Goal: Task Accomplishment & Management: Use online tool/utility

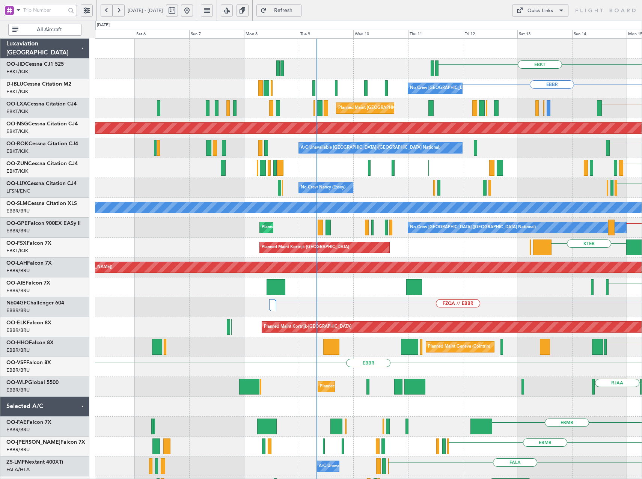
click at [642, 193] on html "[DATE] - [DATE] Refresh Quick Links All Aircraft EBKT [GEOGRAPHIC_DATA] No Crew…" at bounding box center [321, 239] width 642 height 479
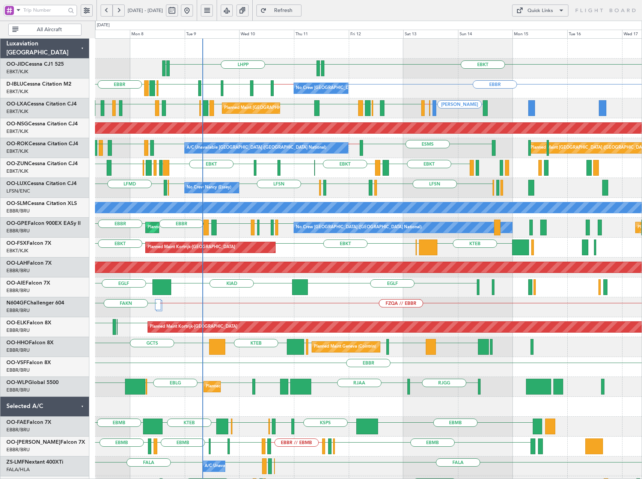
click at [346, 172] on div "EBKT EDDN LHPP EDDN [GEOGRAPHIC_DATA] EBKT // EBBR [GEOGRAPHIC_DATA] EBKT [GEOG…" at bounding box center [368, 297] width 547 height 517
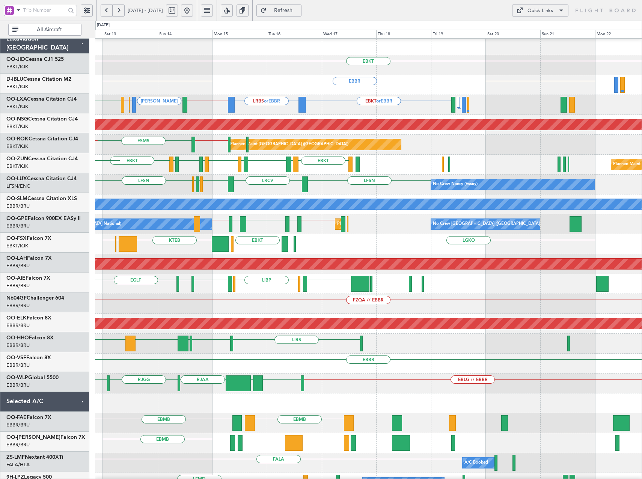
scroll to position [3, 0]
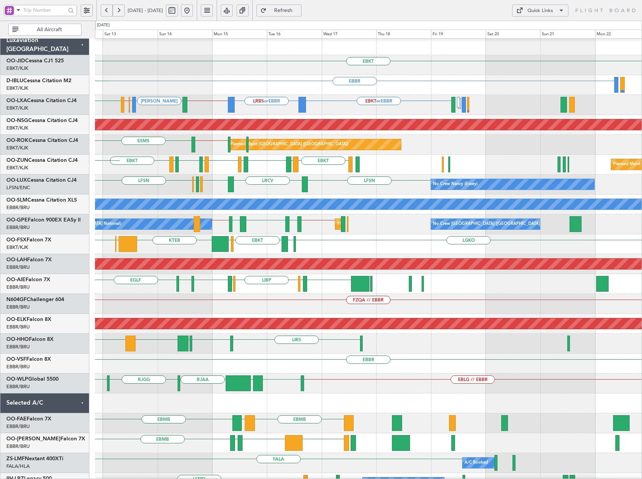
click at [208, 241] on div "EBKT [GEOGRAPHIC_DATA] KTEB [GEOGRAPHIC_DATA] EBKT LGKO LGAV Planned Maint [GEO…" at bounding box center [368, 244] width 547 height 20
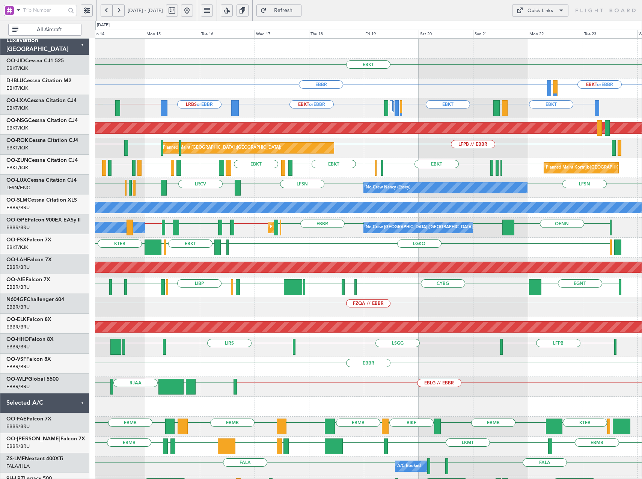
scroll to position [0, 0]
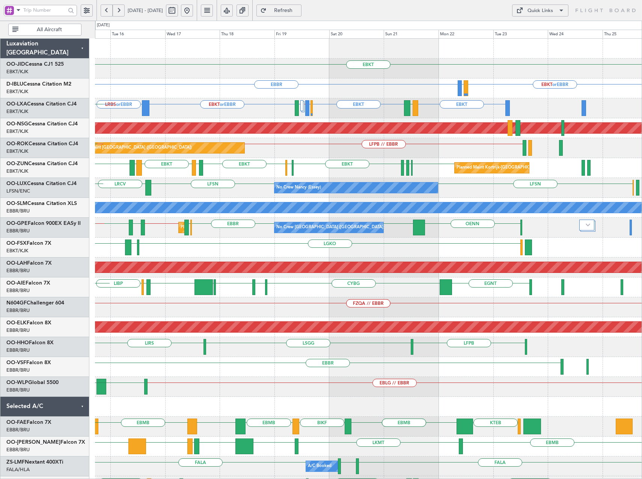
click at [210, 232] on div "Planned Maint [GEOGRAPHIC_DATA] ([GEOGRAPHIC_DATA] National) No Crew [GEOGRAPHI…" at bounding box center [368, 228] width 547 height 20
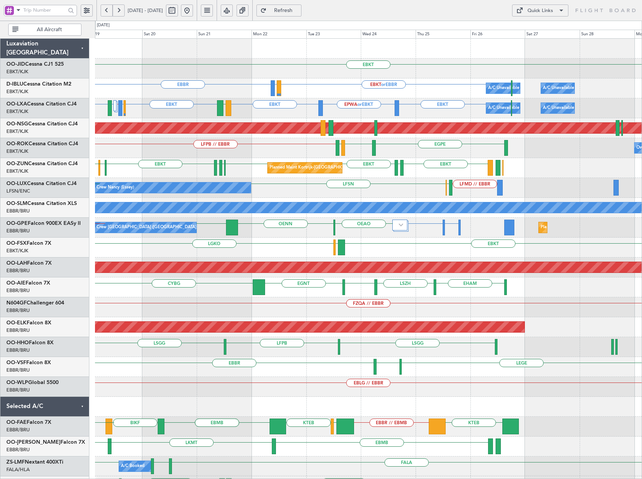
click at [185, 241] on div "EBKT Planned Maint [GEOGRAPHIC_DATA]-[GEOGRAPHIC_DATA] [GEOGRAPHIC_DATA] EBKT o…" at bounding box center [368, 297] width 547 height 517
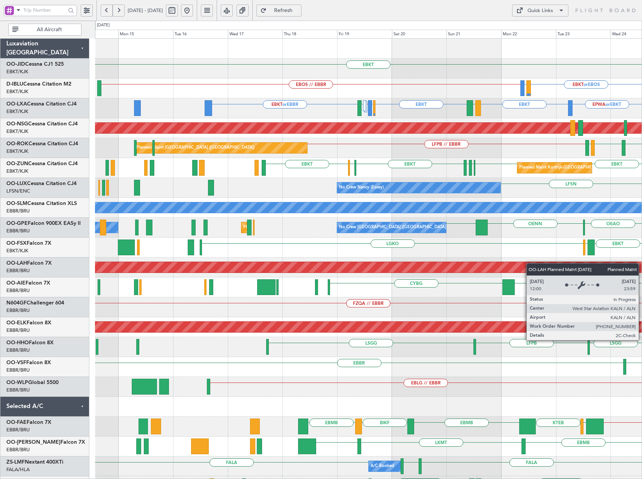
click at [545, 265] on div "EBKT EBOS // EBBR EBKT or EBOS LIRQ or EBOS A/C Unavailable [GEOGRAPHIC_DATA] (…" at bounding box center [368, 278] width 547 height 478
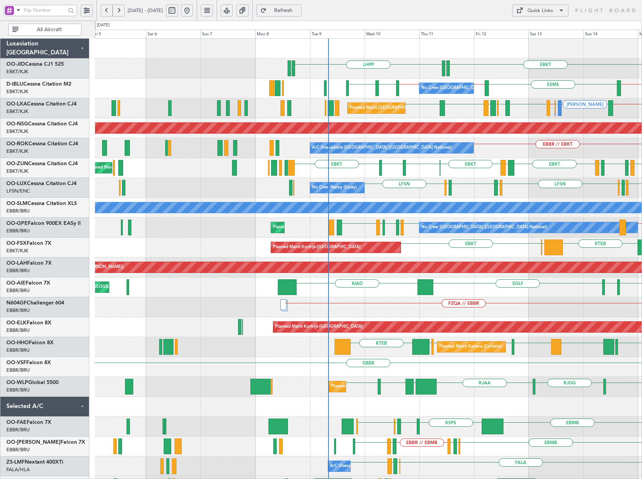
click at [412, 174] on div "EBKT EDDN LHPP No Crew Brussels (Brussels National) ESMS EBBR // EBOS EBKT // E…" at bounding box center [368, 307] width 547 height 537
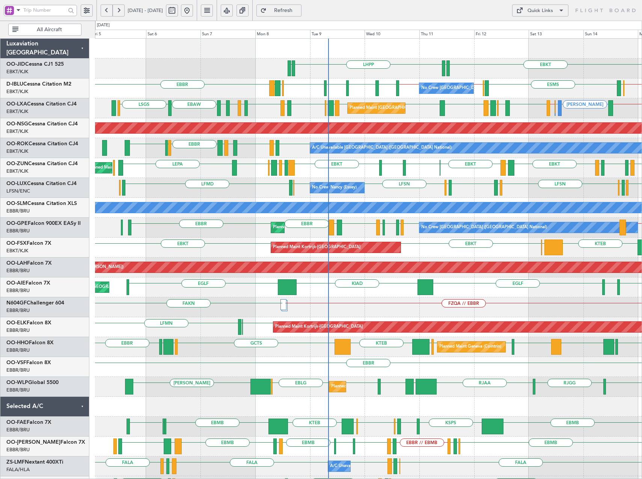
click at [149, 187] on div "LHPP EDDN EBKT EDDN EBKT // EBBR EBKT // EBBR LSZH EBKT EGNJ EBKT EGWU LIRZ EBB…" at bounding box center [368, 297] width 547 height 517
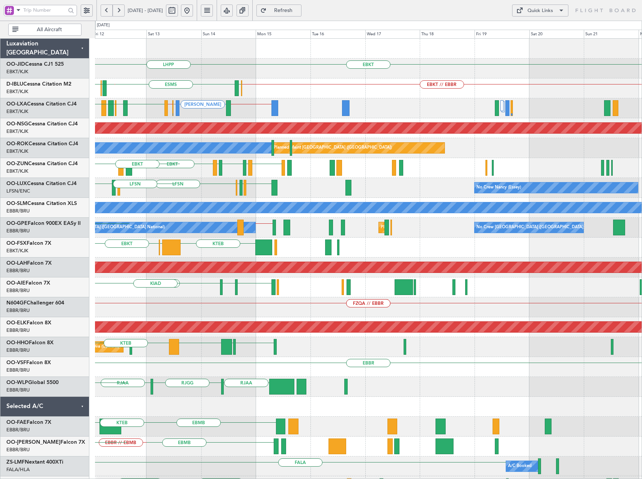
click at [124, 184] on div "LFSN LFMN LFPB LFSN LFMD EBKT No Crew Nancy (Essey) LSZH LFSN No Crew Nancy (Es…" at bounding box center [368, 188] width 547 height 20
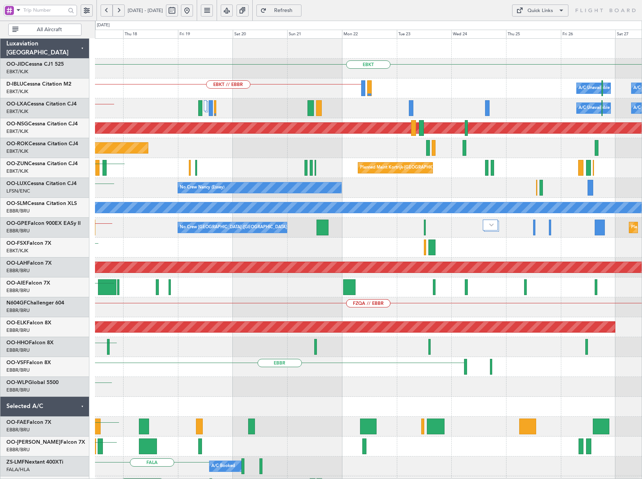
click at [166, 189] on div "No Crew Nancy (Essey) LFSN" at bounding box center [368, 188] width 547 height 20
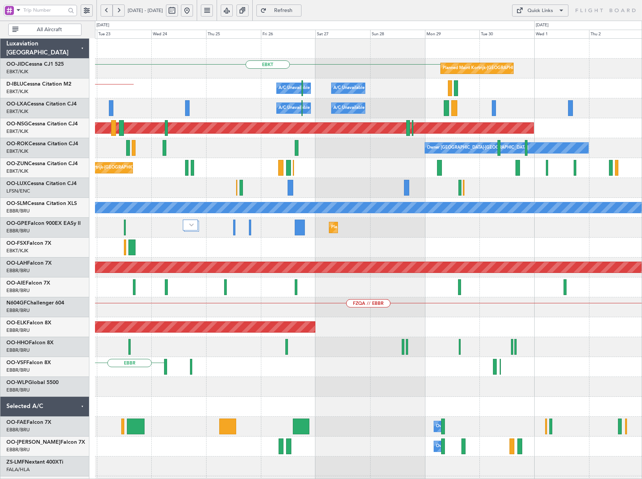
click at [182, 202] on div "EBKT Planned Maint Kortrijk-Wevelgem A/C Unavailable Brussels (Brussels Nationa…" at bounding box center [368, 297] width 547 height 517
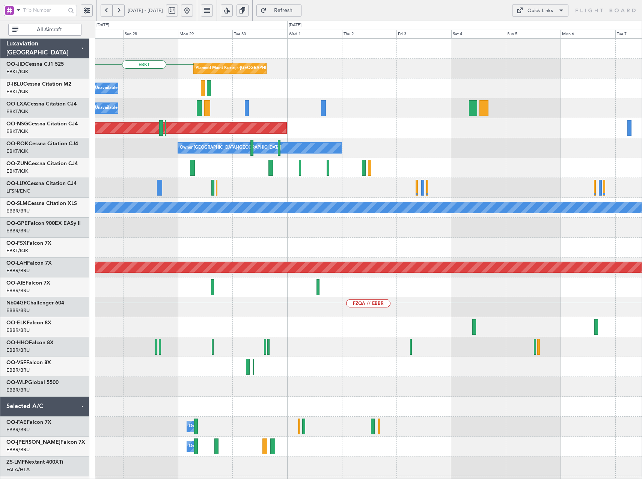
click at [199, 207] on div "A/C Unavailable [GEOGRAPHIC_DATA]" at bounding box center [368, 207] width 1641 height 11
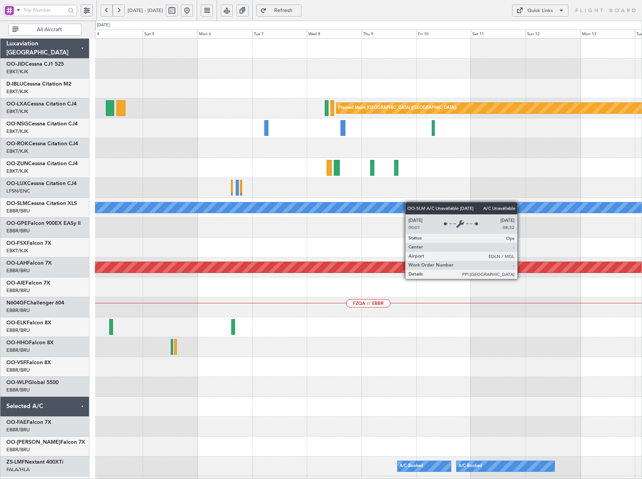
click at [161, 209] on div "Planned Maint Paris (Le Bourget) Owner Kortrijk-Wevelgem Planned Maint Brussels…" at bounding box center [368, 297] width 547 height 517
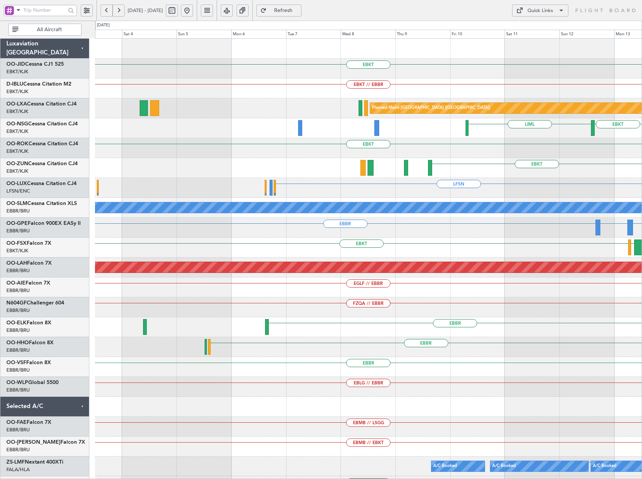
click at [573, 156] on div "EBKT EBKT // EBBR Planned Maint Paris (Le Bourget) LFPB // EBKT LFTH EBBR // EB…" at bounding box center [368, 297] width 547 height 517
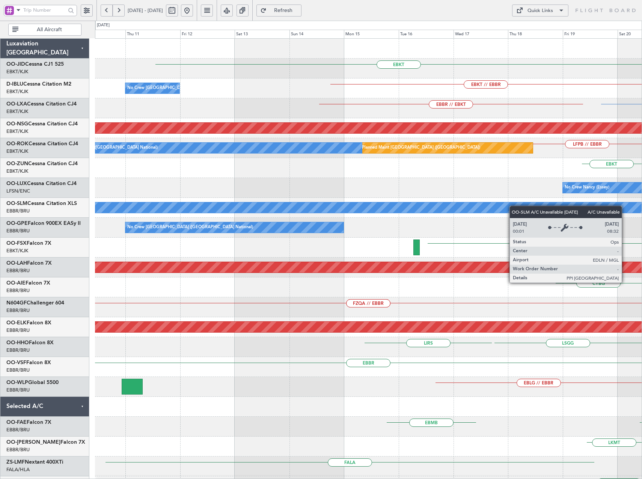
click at [551, 211] on div "EBKT EBKT // EBBR No Crew Brussels (Brussels National) EBKT LIRQ or EBKT EBKT E…" at bounding box center [368, 278] width 547 height 478
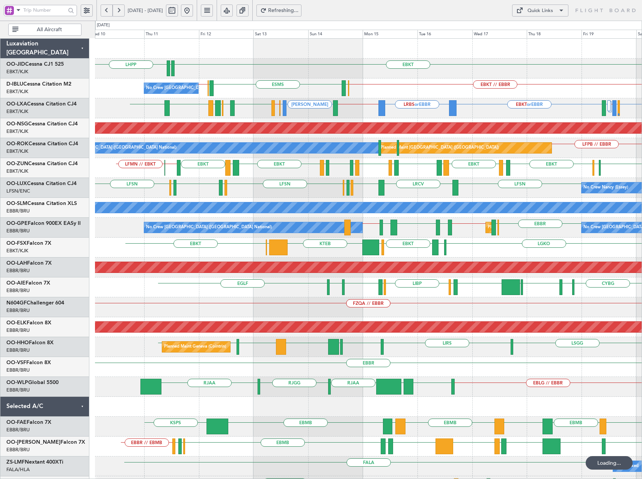
click at [195, 237] on div "EBKT LHPP EDDN No Crew Brussels (Brussels National) EBKT // EBBR EBOS ESMS EBOS…" at bounding box center [368, 297] width 547 height 517
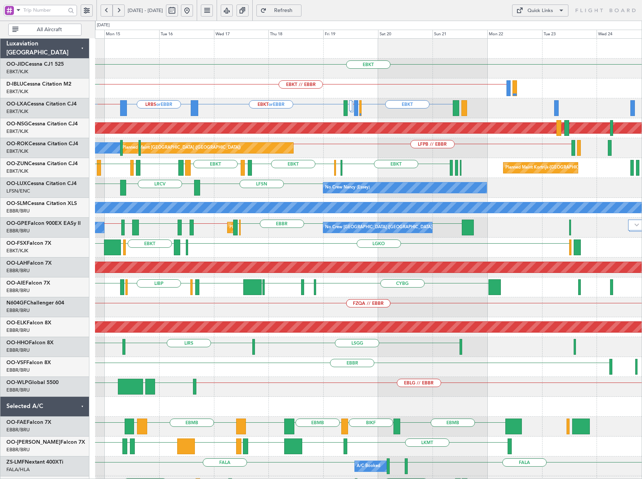
click at [269, 190] on div "EBKT EBKT // EBBR EBOS A/C Unavailable Brussels (Brussels National) A/C Unavail…" at bounding box center [368, 297] width 547 height 517
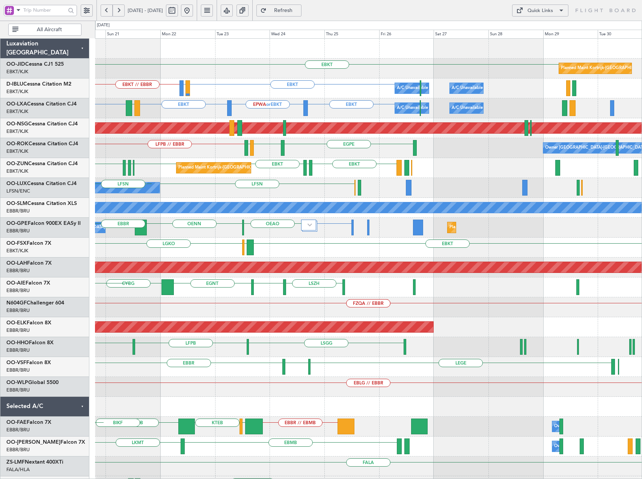
click at [0, 148] on html "14 Sep 2025 - 24 Sep 2025 Refresh Quick Links All Aircraft EBKT Planned Maint K…" at bounding box center [321, 239] width 642 height 479
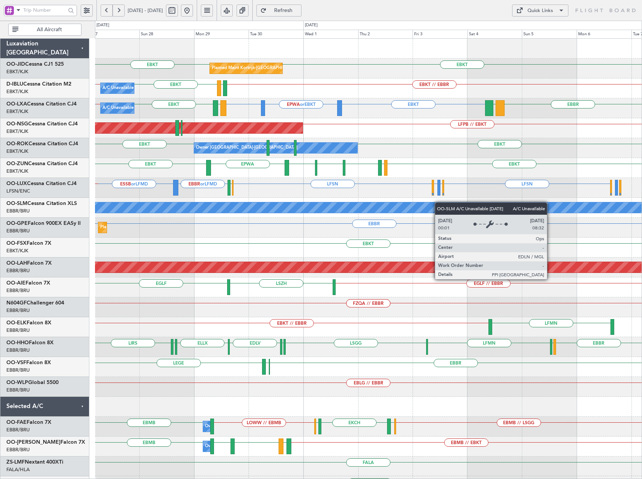
click at [418, 208] on div "Planned Maint Kortrijk-Wevelgem EBKT EBKT A/C Unavailable Kortrijk-Wevelgem EBK…" at bounding box center [368, 278] width 547 height 478
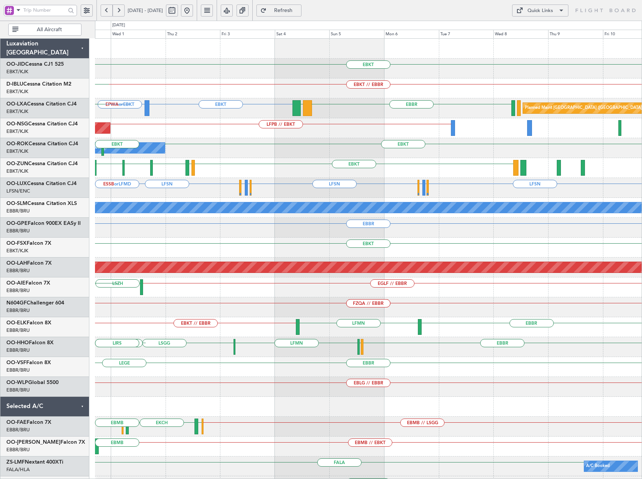
click at [219, 159] on div "EBKT Planned Maint Kortrijk-Wevelgem EBKT EBKT // EBBR LFTH EBKT EBKT EPWA or E…" at bounding box center [368, 278] width 547 height 478
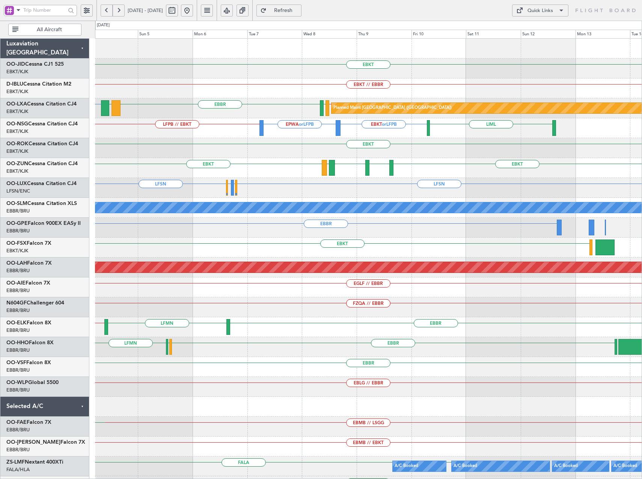
click at [220, 157] on div "EBKT EBKT // EBBR EBKT EBBR LGSM EBKT // LFPB LFTH Planned Maint Paris (Le Bour…" at bounding box center [368, 278] width 547 height 478
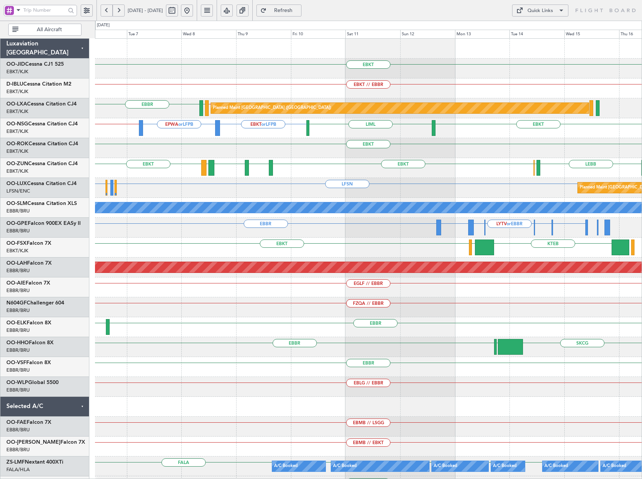
click at [513, 146] on div "EBKT" at bounding box center [368, 148] width 547 height 20
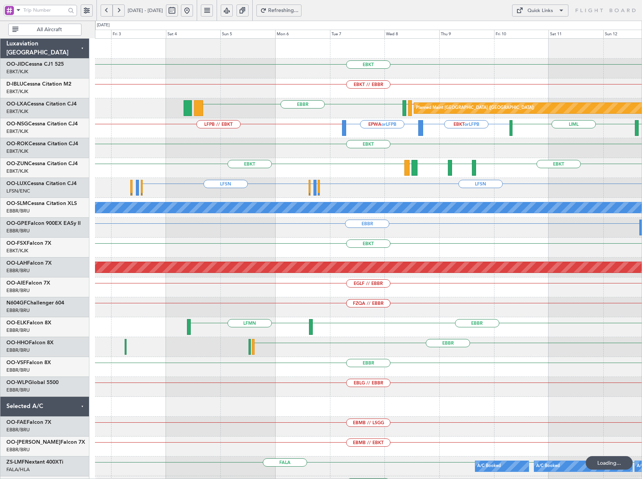
click at [642, 195] on html "06 Oct 2025 - 16 Oct 2025 Refreshing... Quick Links All Aircraft EBKT Planned M…" at bounding box center [321, 239] width 642 height 479
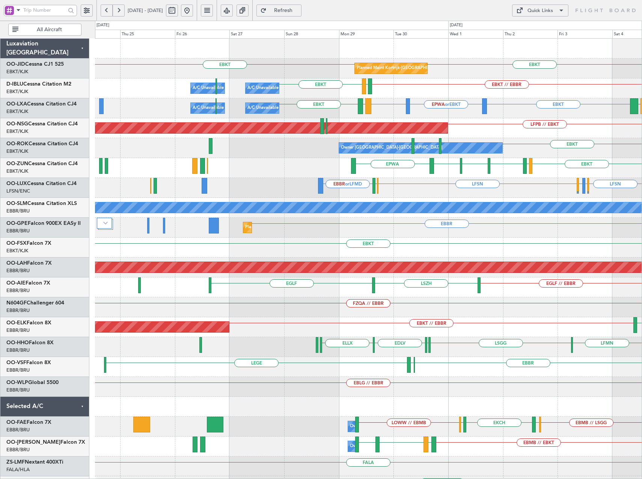
click at [625, 187] on div "EBKT EBKT Planned Maint Kortrijk-Wevelgem EBKT // EBBR LFTH EBKT A/C Unavailabl…" at bounding box center [368, 278] width 547 height 478
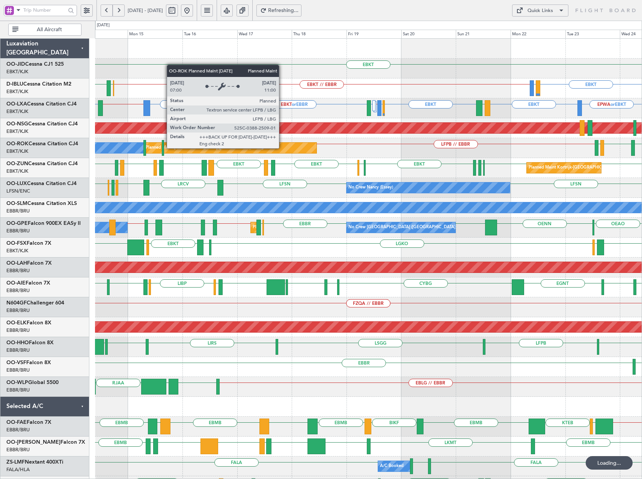
click at [612, 184] on div "EBKT EBKT LIRQ or EBKT EBKT // EBBR EBOS ESMS A/C Unavailable Brussels (Brussel…" at bounding box center [368, 297] width 547 height 517
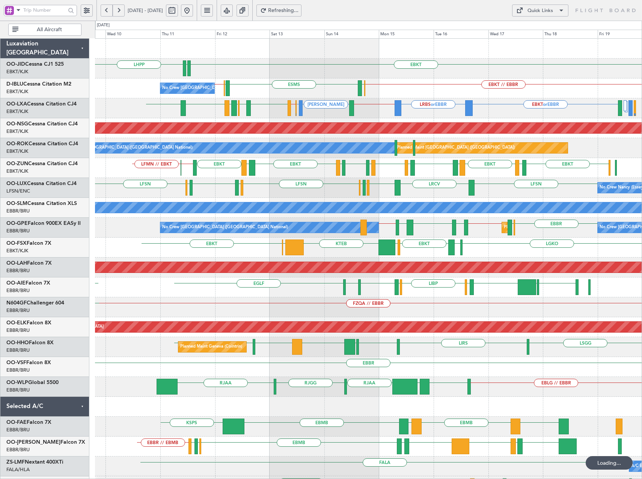
click at [428, 178] on div "EBKT LHPP EDDN No Crew Brussels (Brussels National) EBKT // EBBR EBOS ESMS EBOS…" at bounding box center [368, 297] width 547 height 517
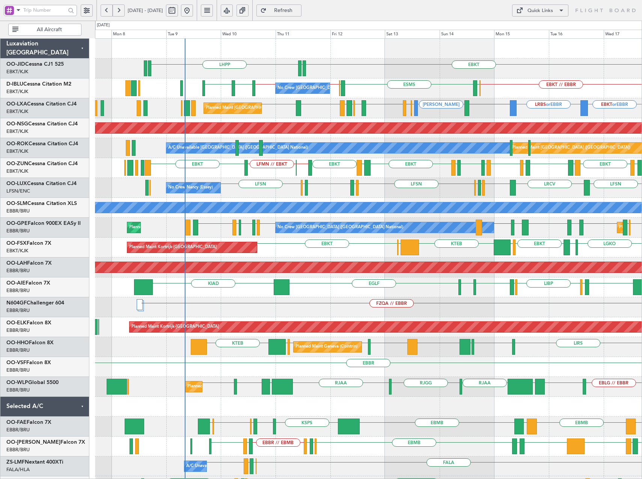
click at [526, 188] on div "EBKT LHPP EDDN EBKT // EBBR EBOS ESMS EBOS EBBR // EBKT EBKT // EBBR LSZH EBKT …" at bounding box center [368, 307] width 547 height 537
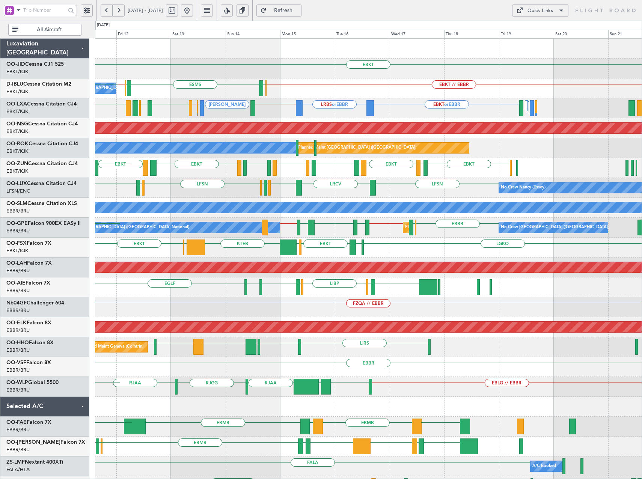
click at [211, 175] on div "EBKT EBKT LFMD EBKT LEPA LFMD EBBR LFMT LFSN LFMT EBKT LIBR EBKT EBKT // LFMN E…" at bounding box center [368, 168] width 547 height 20
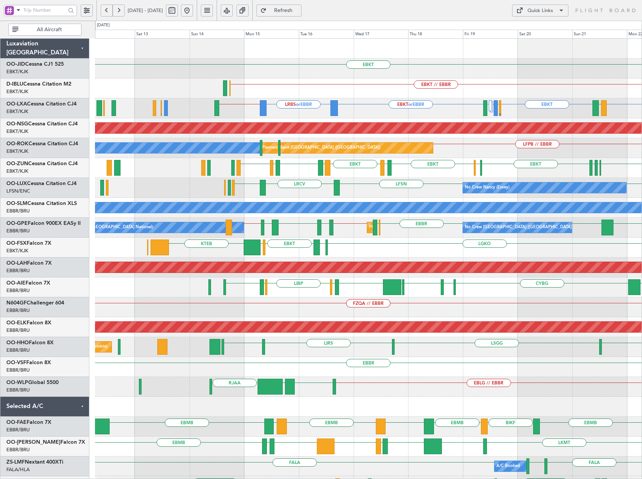
click at [426, 187] on div "EBKT EBKT // EBBR No Crew Brussels (Brussels National) LIRQ or EBKT EBKT EBKT E…" at bounding box center [368, 297] width 547 height 517
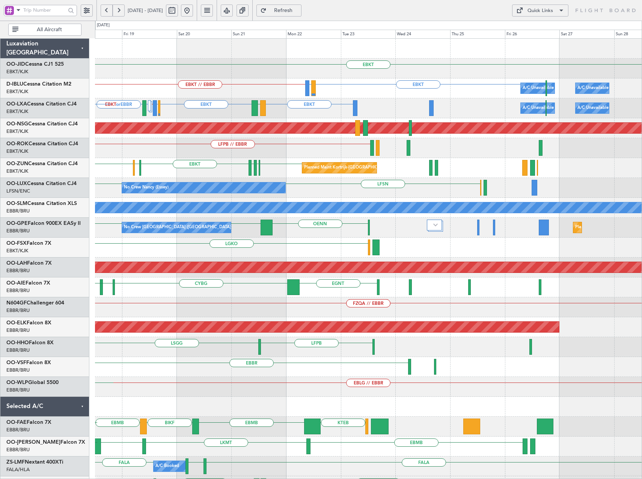
click at [207, 165] on div "Planned Maint Kortrijk-Wevelgem EBKT LFPG LFMN EBKT EDDF EBKT LFMD EBKT LEPA EB…" at bounding box center [368, 168] width 547 height 20
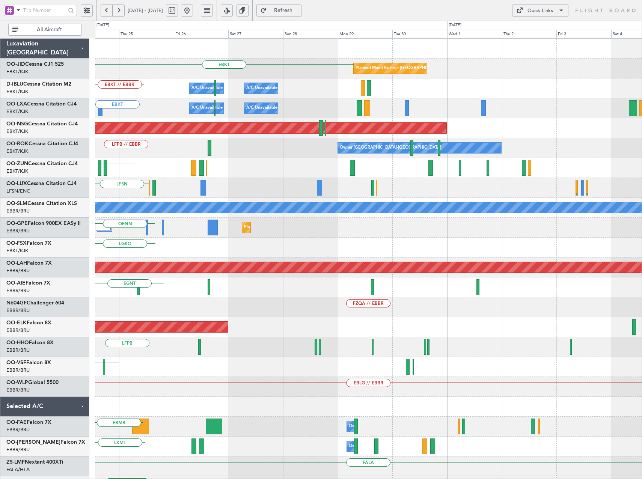
click at [0, 238] on html "12 Sep 2025 - 22 Sep 2025 Refresh Quick Links All Aircraft EBKT Planned Maint K…" at bounding box center [321, 239] width 642 height 479
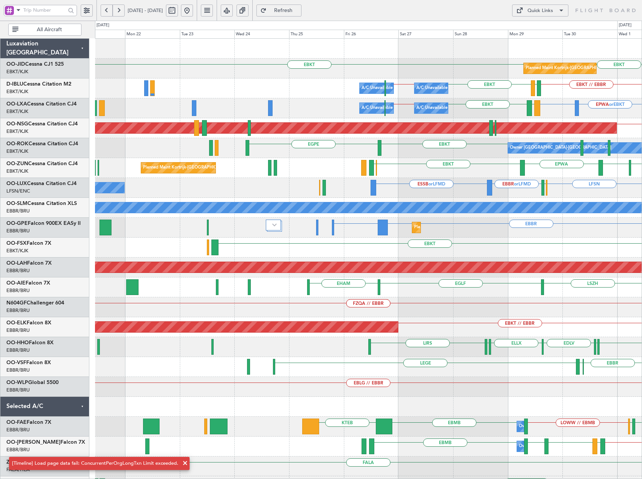
click at [505, 261] on div "Planned Maint Kortrijk-Wevelgem EBKT EBKT A/C Unavailable Brussels (Brussels Na…" at bounding box center [368, 278] width 547 height 478
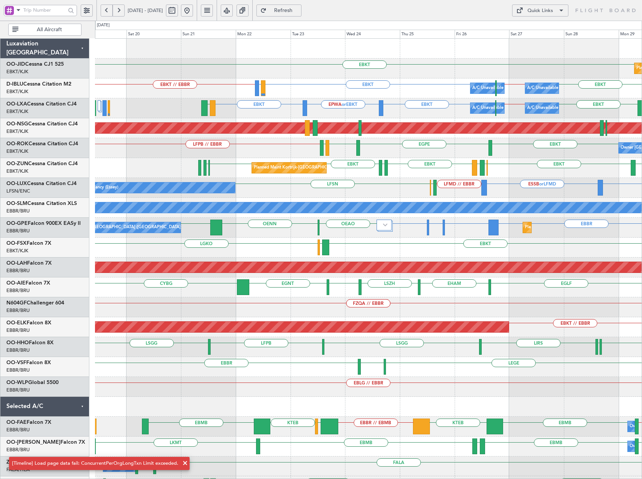
click at [348, 175] on div "Planned Maint Kortrijk-Wevelgem EBKT EBKT A/C Unavailable Brussels (Brussels Na…" at bounding box center [368, 278] width 547 height 478
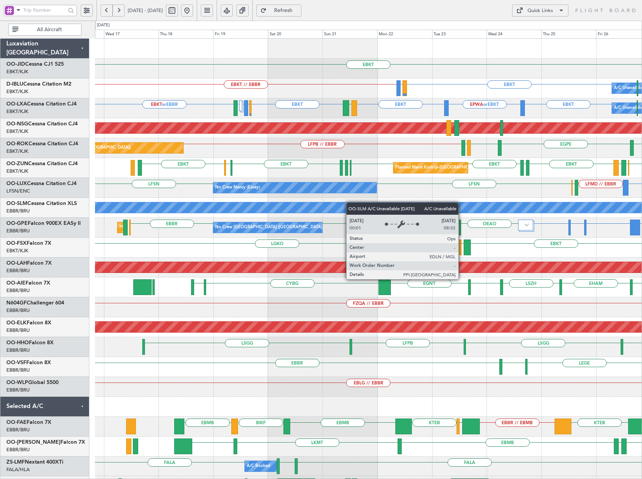
click at [415, 211] on div "EBKT Planned Maint Kortrijk-Wevelgem A/C Unavailable Brussels (Brussels Nationa…" at bounding box center [368, 297] width 547 height 517
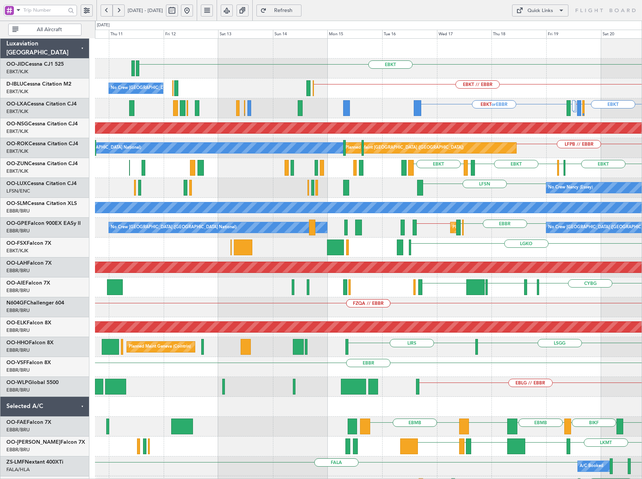
click at [642, 185] on html "16 Sep 2025 - 26 Sep 2025 Refresh Quick Links All Aircraft EBKT EBKT // EBBR No…" at bounding box center [321, 239] width 642 height 479
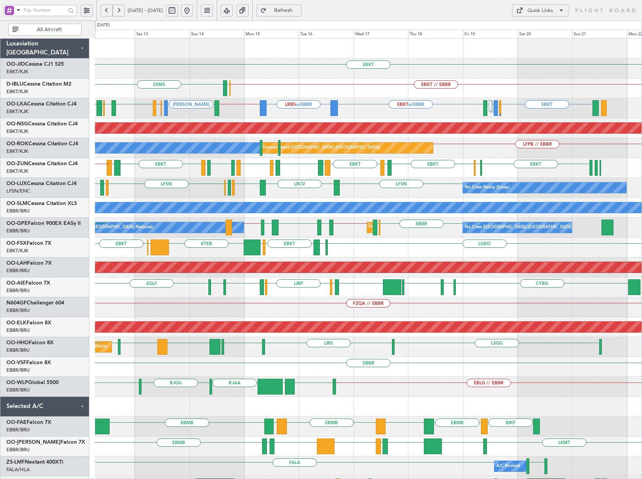
click at [443, 187] on div "EBKT EDDN LHPP EBKT // EBBR EBOS ESMS EBBR // EBKT No Crew Brussels (Brussels N…" at bounding box center [368, 307] width 547 height 537
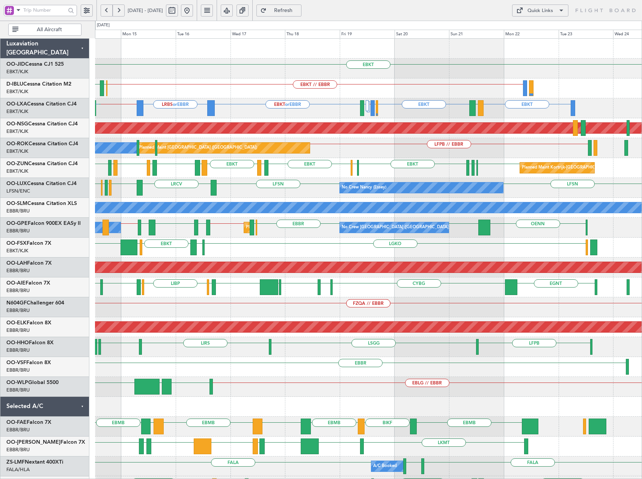
click at [320, 107] on div "EBKT EBKT LRBS or EBBR EDDL or EBKT EBKT // LFMD LFMD EBKT or EBBR EBBR // EBKT…" at bounding box center [368, 108] width 547 height 20
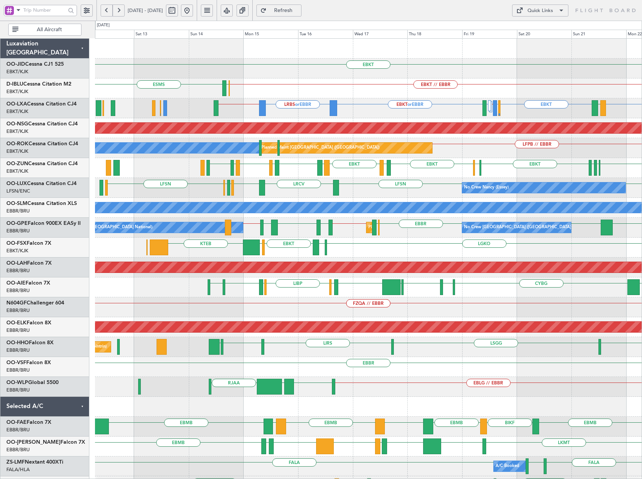
click at [288, 105] on div "EBKT EBKT // EBBR EBOS ESMS No Crew Brussels (Brussels National) LIRQ or EBKT E…" at bounding box center [368, 297] width 547 height 517
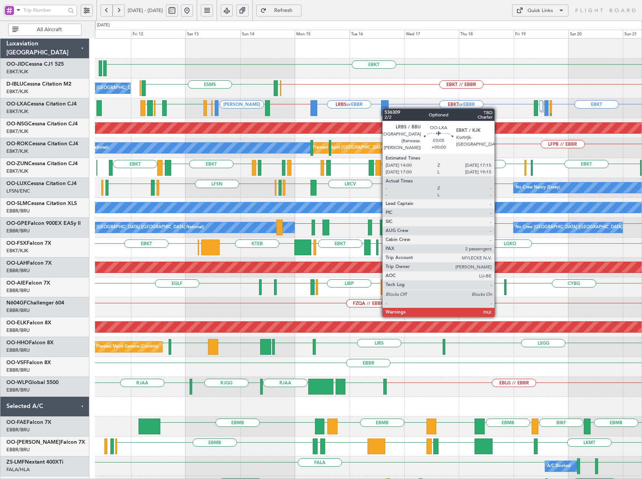
click at [388, 109] on div at bounding box center [385, 108] width 8 height 16
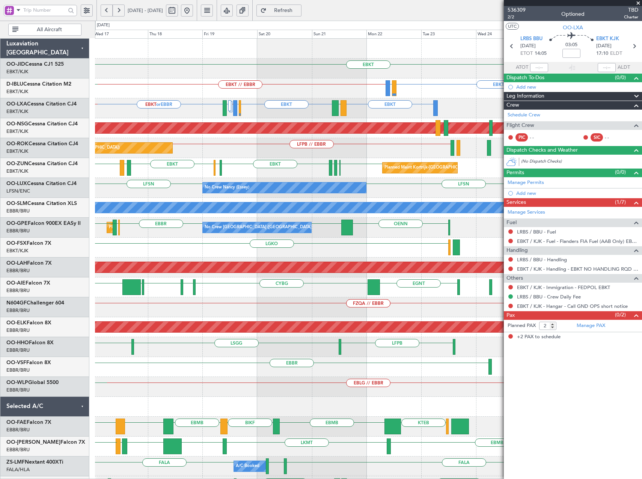
click at [204, 180] on div "EBKT Planned Maint Kortrijk-Wevelgem EBKT // EBBR LIRQ or EBKT EBKT A/C Unavail…" at bounding box center [368, 297] width 547 height 517
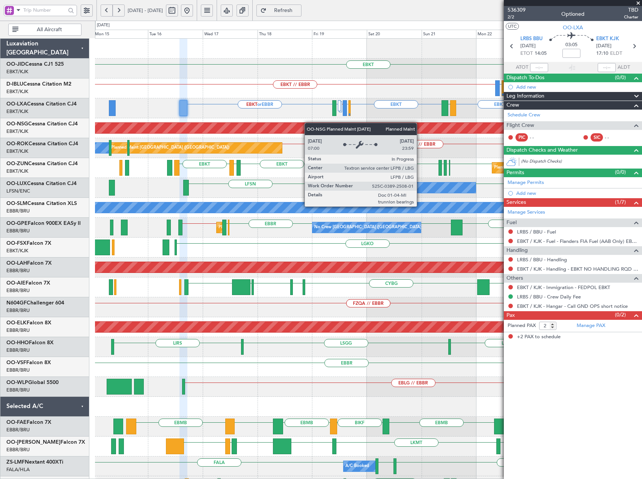
click at [383, 126] on div "EBKT EBKT LIRQ or EBKT EBKT // EBBR A/C Unavailable Brussels (Brussels National…" at bounding box center [368, 297] width 547 height 517
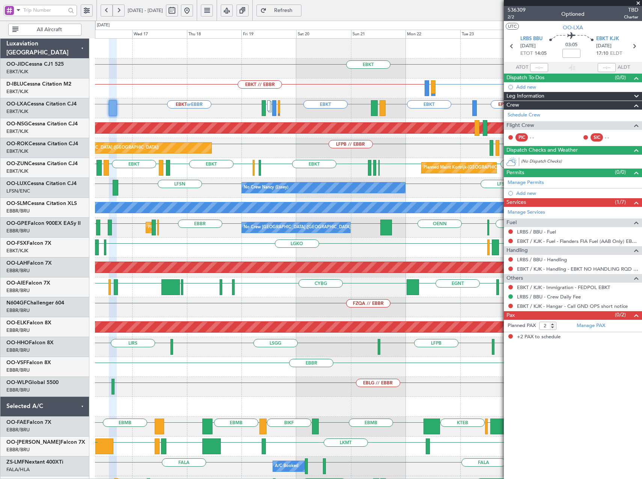
click at [316, 116] on div "EBKT EPWA or EBKT EBKT EBKT LRBS or EBBR EDDL or EBKT EBKT // LFMD LFMD EBKT or…" at bounding box center [368, 108] width 547 height 20
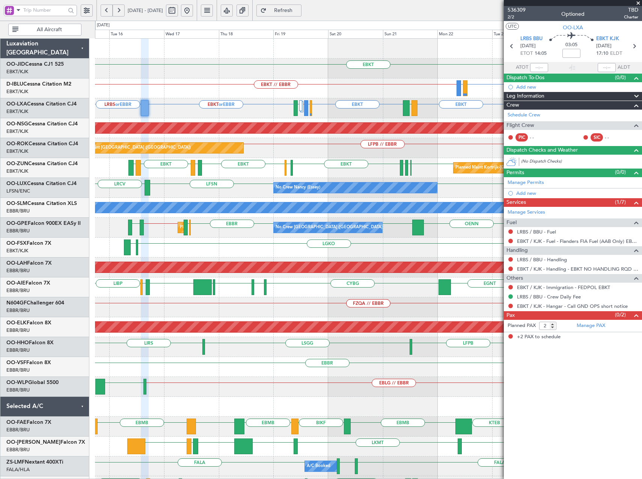
click at [357, 113] on div "EBKT EPWA or EBKT EBKT EBKT LRBS or EBBR EDDL or EBKT EBKT // LFMD LFMD EBKT or…" at bounding box center [368, 108] width 547 height 20
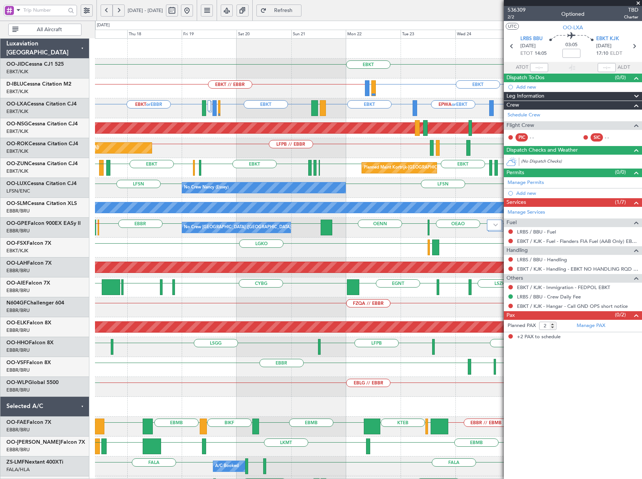
click at [228, 148] on div "Planned Maint Paris (Le Bourget) EGPE EBKT LFTH LFPB // EBBR Owner Kortrijk-Wev…" at bounding box center [368, 148] width 547 height 20
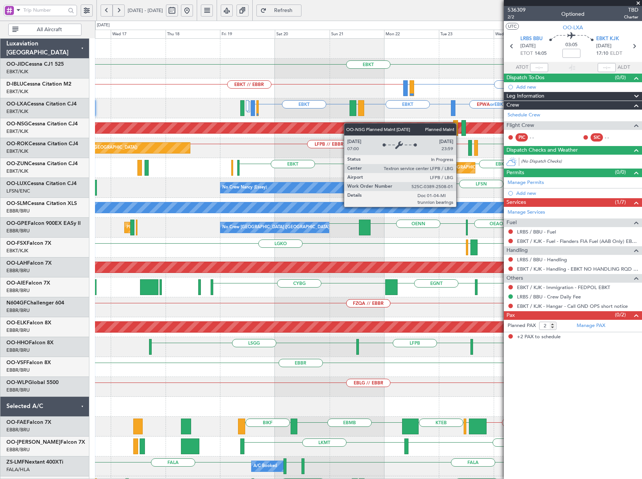
click at [365, 124] on div "EBKT A/C Unavailable Brussels (Brussels National) EBKT LIRQ or EBKT EBKT // EBB…" at bounding box center [368, 278] width 547 height 478
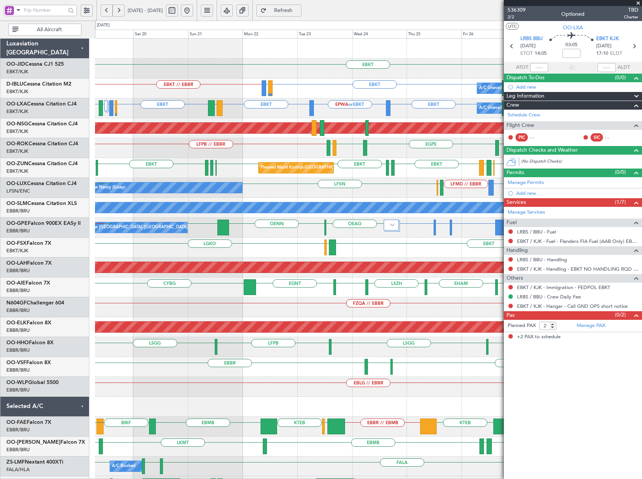
click at [136, 134] on div "EBKT Planned Maint [GEOGRAPHIC_DATA]-[GEOGRAPHIC_DATA] A/C Unavailable [GEOGRAP…" at bounding box center [368, 297] width 547 height 517
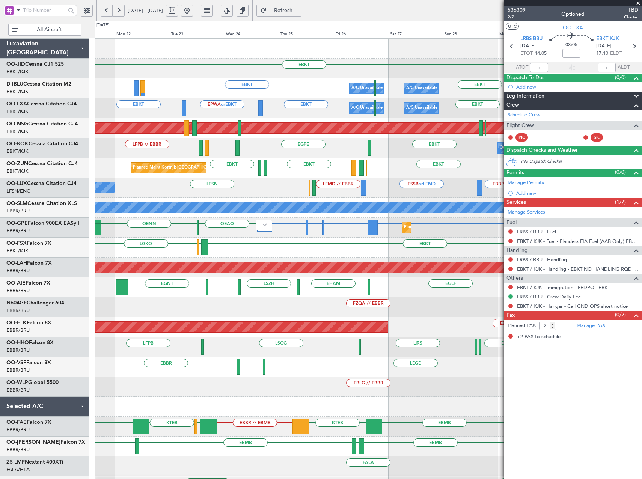
click at [367, 142] on div "Planned Maint Kortrijk-[GEOGRAPHIC_DATA] EBKT A/C Unavailable [GEOGRAPHIC_DATA]…" at bounding box center [368, 278] width 547 height 478
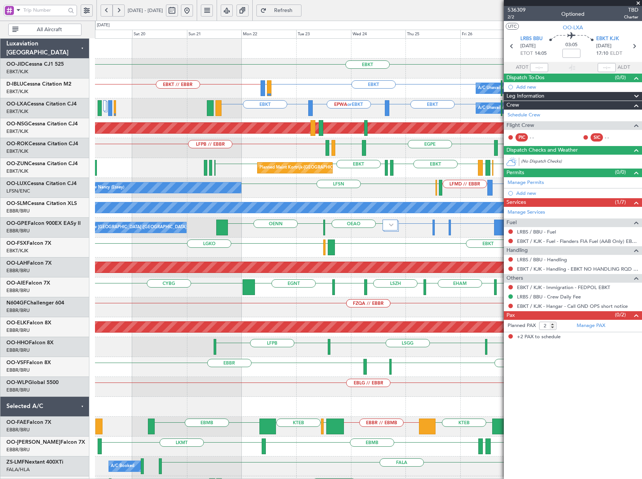
click at [428, 100] on div "Planned Maint Kortrijk-[GEOGRAPHIC_DATA] EBKT EBKT A/C Unavailable [GEOGRAPHIC_…" at bounding box center [368, 278] width 547 height 478
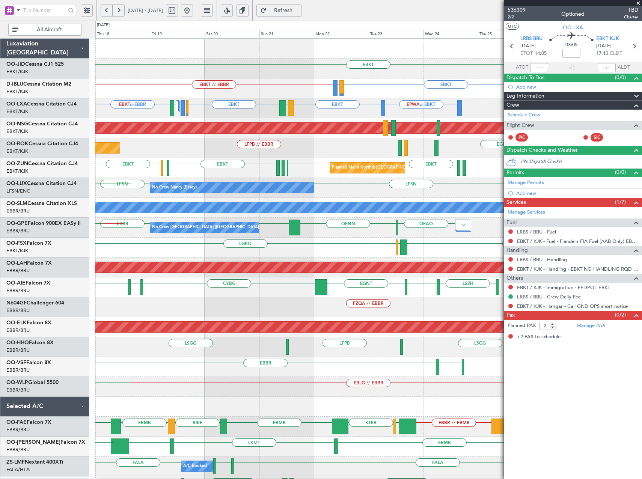
click at [160, 114] on div "EPWA or EBKT EBKT EBKT EDDL or EBKT EBKT // LFMD LFMD EBKT or EBBR [GEOGRAPHIC_…" at bounding box center [368, 108] width 547 height 20
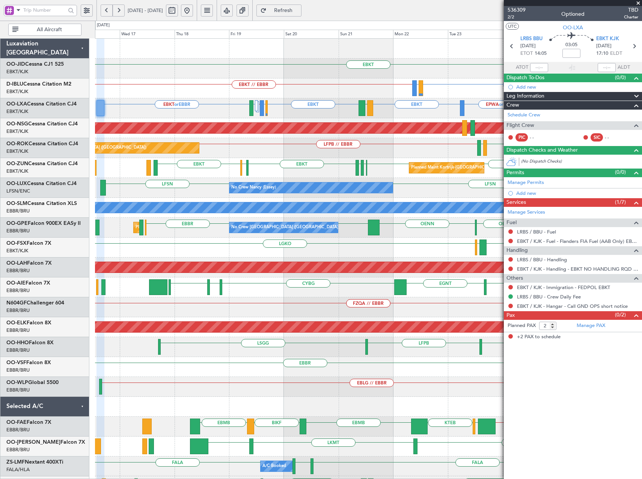
click at [483, 116] on div "A/C Unavailable Brussels (Brussels National) EBKT EPWA or EBKT EBKT EBKT LEMG E…" at bounding box center [368, 108] width 547 height 20
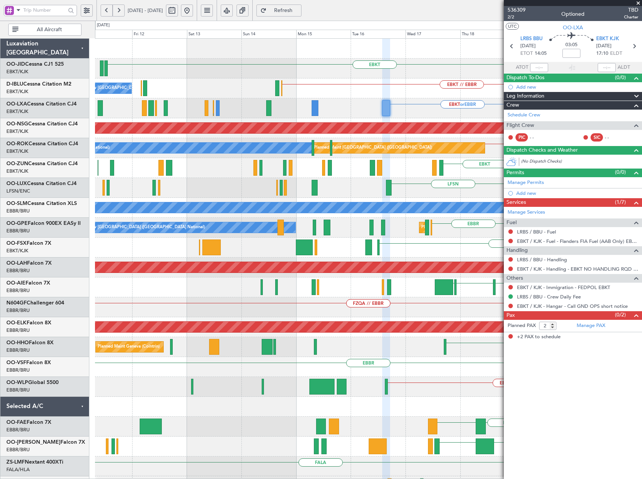
click at [622, 205] on fb-app "17 Sep 2025 - 27 Sep 2025 Refresh Quick Links All Aircraft EBKT EBKT // EBBR No…" at bounding box center [321, 244] width 642 height 470
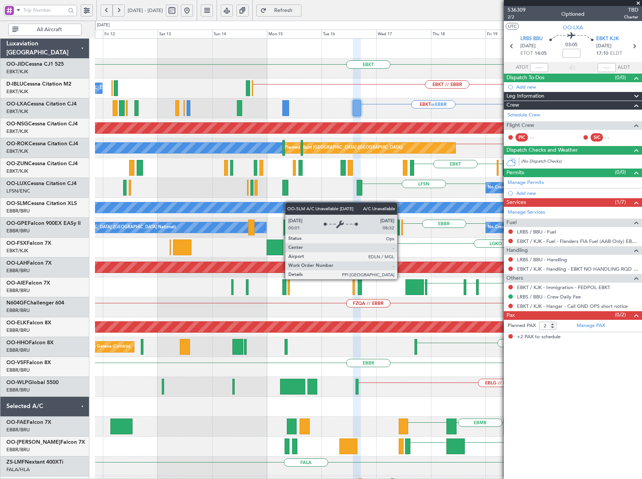
click at [197, 206] on div "EBKT EBKT // EBBR No Crew Brussels (Brussels National) LIRQ or EBKT EBKT EBKT o…" at bounding box center [368, 297] width 547 height 517
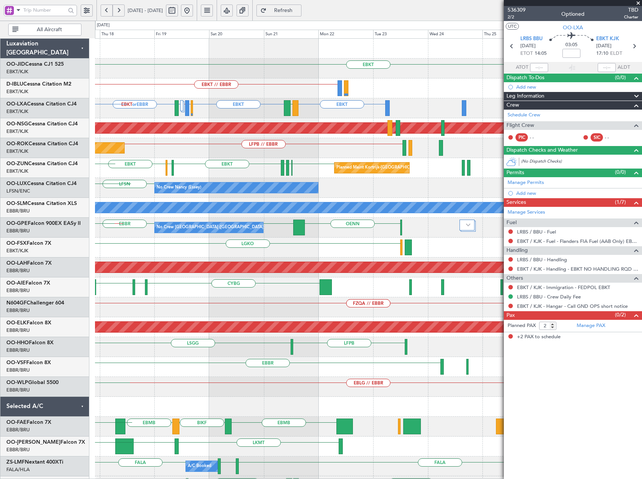
click at [66, 198] on div "EBKT Planned Maint Kortrijk-Wevelgem EBKT // EBBR A/C Unavailable Brussels (Bru…" at bounding box center [321, 250] width 642 height 458
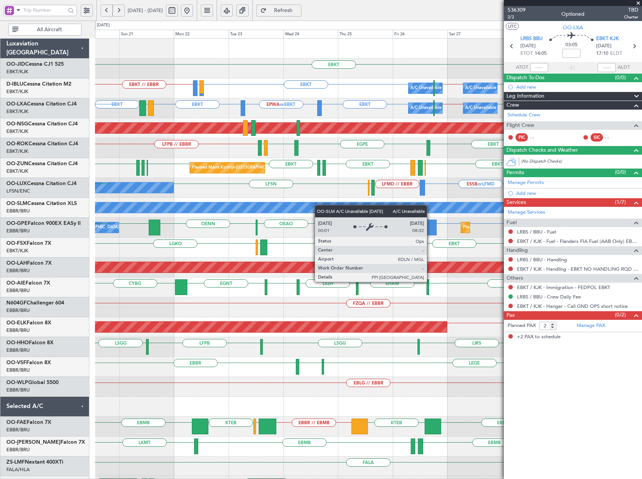
click at [250, 208] on div "EBKT Planned Maint Kortrijk-Wevelgem A/C Unavailable Brussels (Brussels Nationa…" at bounding box center [368, 297] width 547 height 517
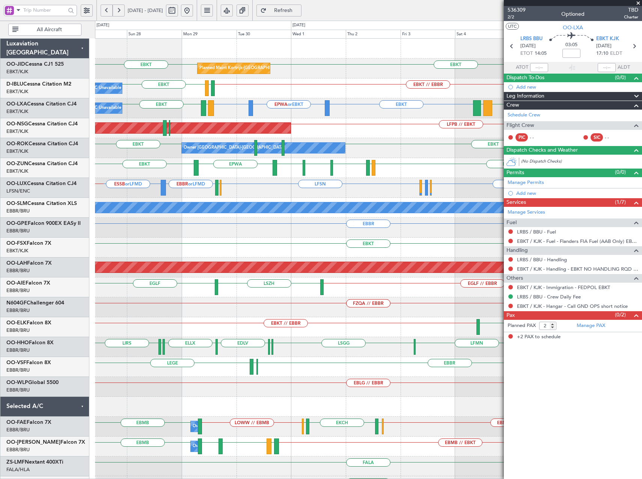
click at [247, 196] on div "LFSN LFPB or LFSN LFMN or LFSN LFSN EBBR or LFMD ESSB or LFMD ELLX LFMD // EBBR" at bounding box center [368, 188] width 547 height 20
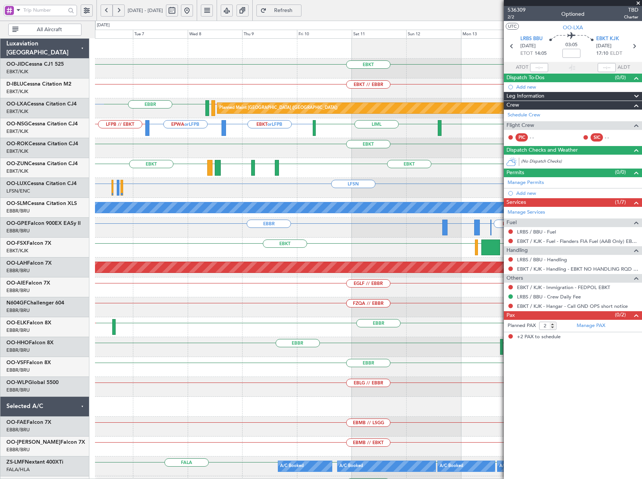
click at [108, 173] on div "EBKT EBKT // EBBR EBBR EBKT // LFPB LFTH Planned Maint Paris (Le Bourget) LGSM …" at bounding box center [368, 278] width 547 height 478
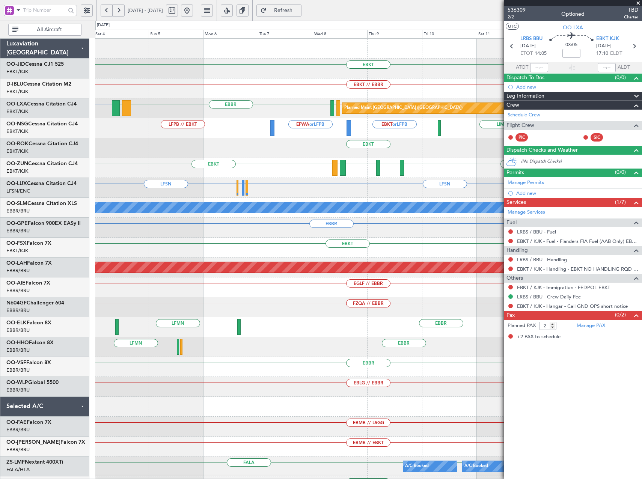
click at [642, 271] on html "03 Oct 2025 - 13 Oct 2025 Refresh Quick Links All Aircraft EBKT EBKT // EBBR Pl…" at bounding box center [321, 239] width 642 height 479
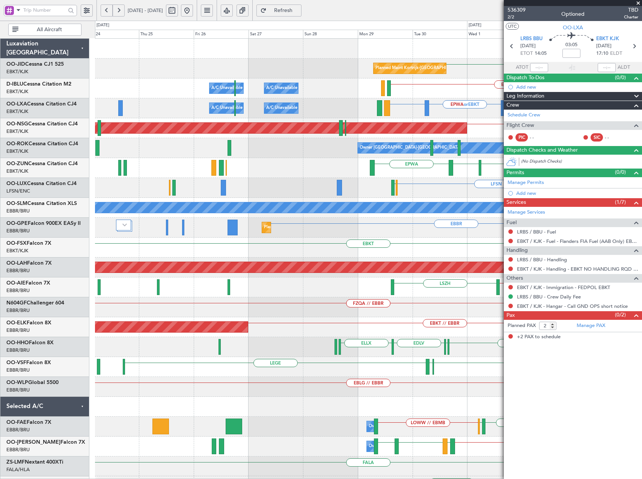
click at [446, 220] on div "Planned Maint Kortrijk-Wevelgem EBKT EBKT // EBBR A/C Unavailable Kortrijk-Weve…" at bounding box center [368, 278] width 547 height 478
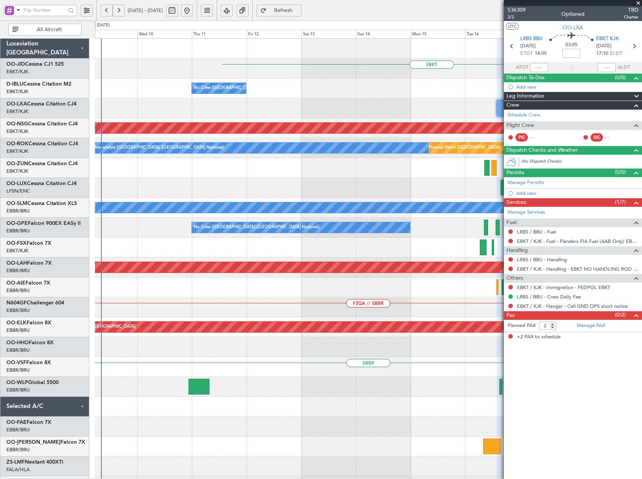
click at [642, 278] on html "24 Sep 2025 - 04 Oct 2025 Refresh Quick Links All Aircraft EBKT No Crew Brussel…" at bounding box center [321, 239] width 642 height 479
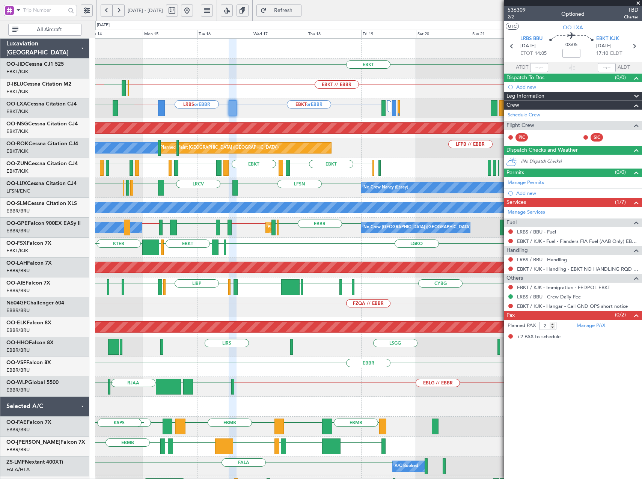
click at [161, 241] on div "EBKT EBKT // EBBR EBOS ESMS EBBR // EBKT EBOS A/C Unavailable Brussels (Brussel…" at bounding box center [368, 307] width 547 height 537
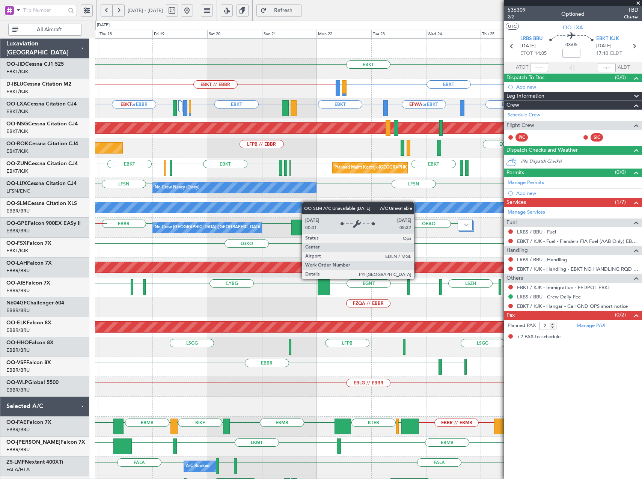
click at [159, 214] on div "EBKT Planned Maint Kortrijk-Wevelgem EBKT // EBBR EBKT LIRQ or EBKT A/C Unavail…" at bounding box center [368, 297] width 547 height 517
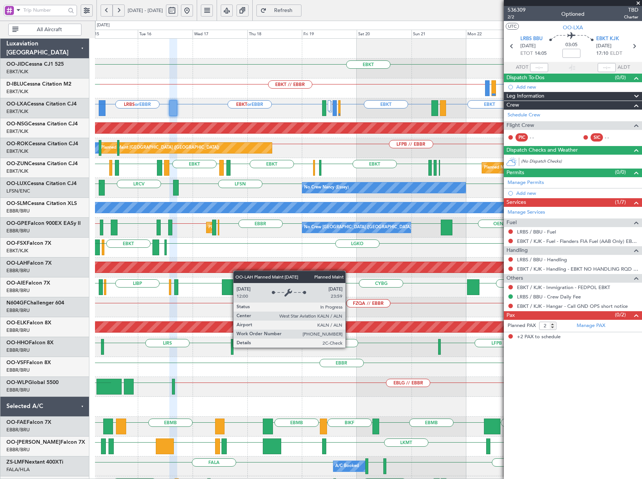
click at [195, 266] on div "EBKT EBKT // EBBR LIRQ or EBKT EBKT EBOS A/C Unavailable Brussels (Brussels Nat…" at bounding box center [368, 297] width 547 height 517
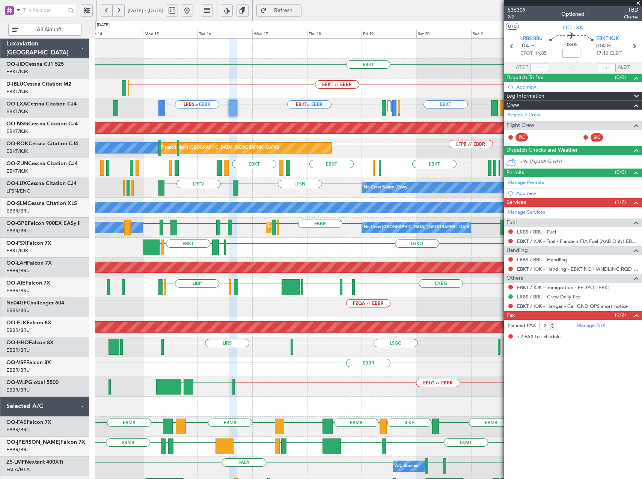
click at [368, 158] on div "EBKT EBKT // EBBR EBKT LIRQ or EBKT A/C Unavailable Brussels (Brussels National…" at bounding box center [368, 297] width 547 height 517
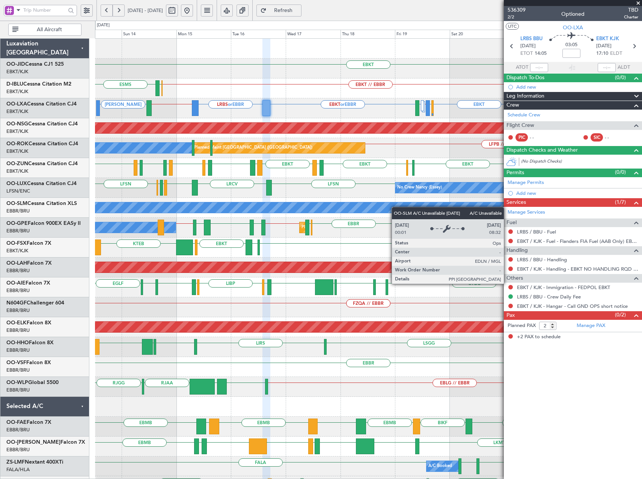
click at [439, 211] on div "EBKT EBKT // EBBR EBKT LIRQ or EBKT EBOS ESMS No Crew Brussels (Brussels Nation…" at bounding box center [368, 297] width 547 height 517
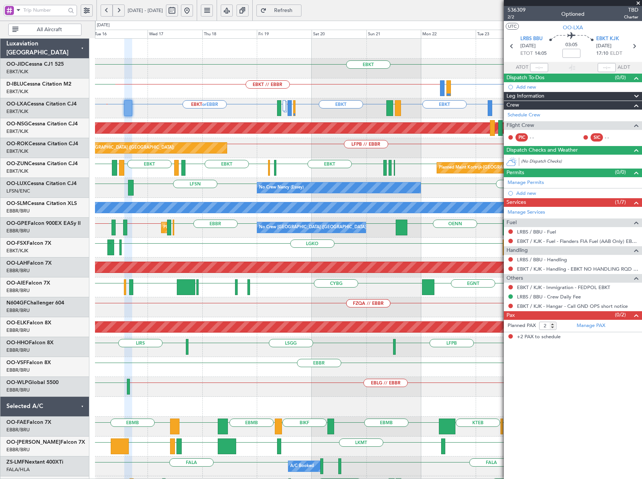
click at [318, 141] on div "EBKT EBKT // EBBR EBKT LIRQ or EBKT EBOS A/C Unavailable Brussels (Brussels Nat…" at bounding box center [368, 297] width 547 height 517
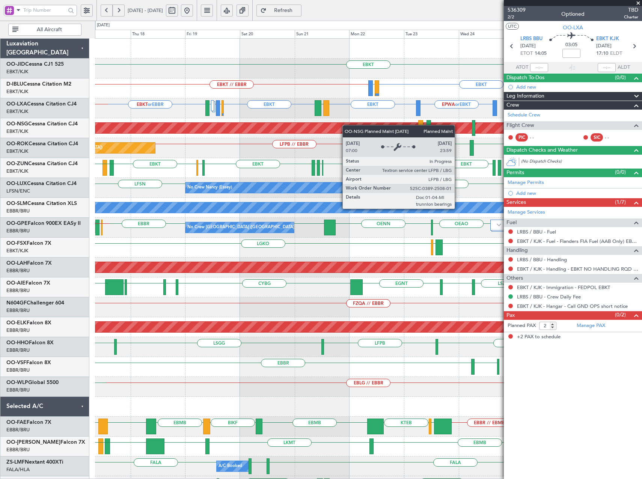
click at [287, 132] on div "EBKT Planned Maint Kortrijk-Wevelgem EBKT // EBBR EBKT LIRQ or EBKT A/C Unavail…" at bounding box center [368, 297] width 547 height 517
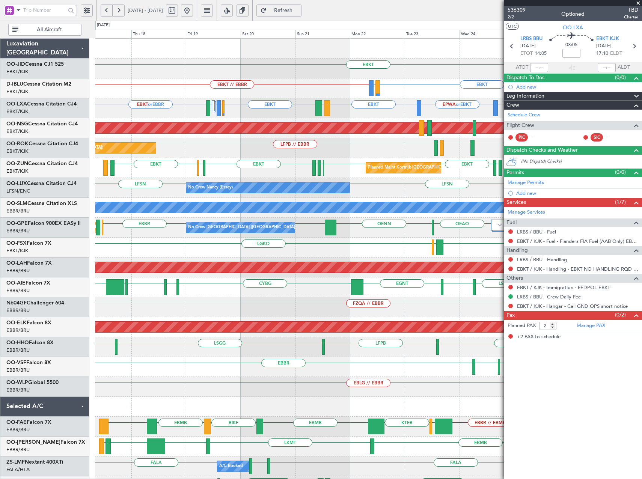
click at [150, 157] on div "Planned Maint Paris (Le Bourget) LFPB // EBBR EGPE EBKT LFTH EBKT Owner Kortrij…" at bounding box center [368, 148] width 547 height 20
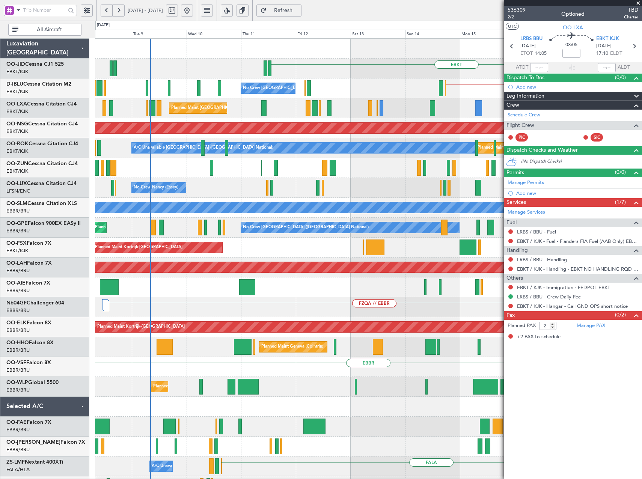
click at [642, 199] on html "19 Sep 2025 - 29 Sep 2025 Refresh Quick Links All Aircraft EBKT EBKT // EBBR No…" at bounding box center [321, 239] width 642 height 479
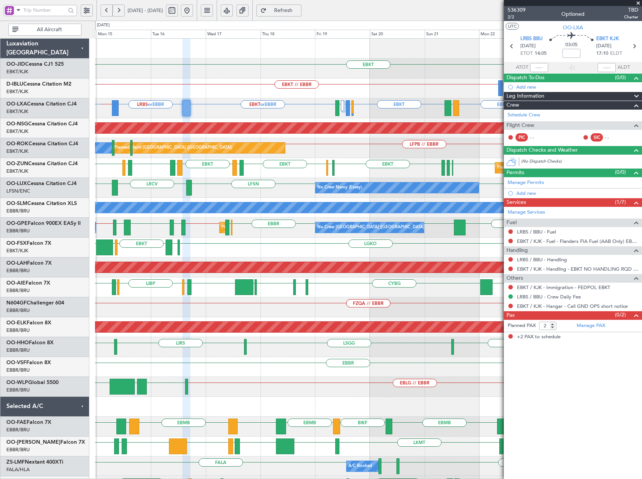
click at [387, 175] on div "Planned Maint Kortrijk-Wevelgem EBKT EBKT EDDF EBKT LFMD EBKT LEPA EBKT EBKT LF…" at bounding box center [368, 168] width 547 height 20
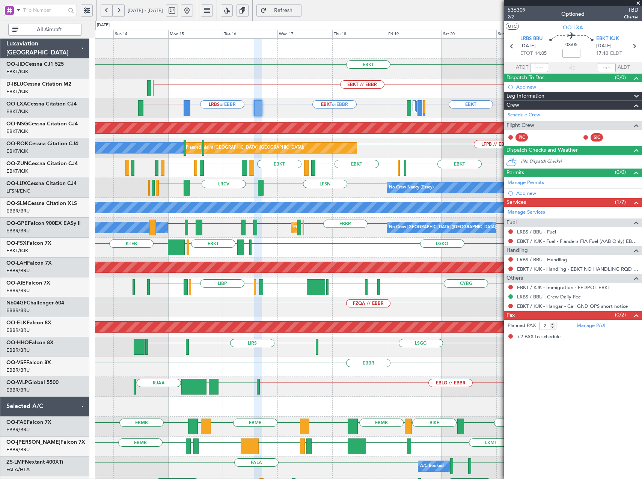
click at [413, 174] on div "Planned Maint Kortrijk-Wevelgem EBKT EBKT EDDF EBKT LFMD EBKT LEPA EBKT EBKT LF…" at bounding box center [368, 168] width 547 height 20
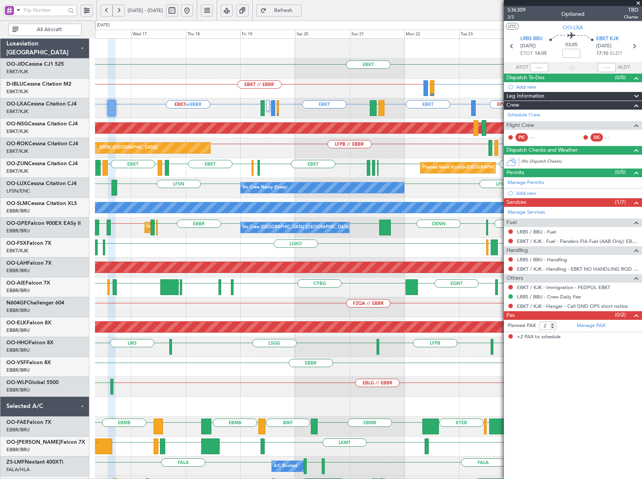
click at [346, 161] on div "EBKT EBKT // EBBR EBKT LIRQ or EBKT A/C Unavailable Brussels (Brussels National…" at bounding box center [368, 297] width 547 height 517
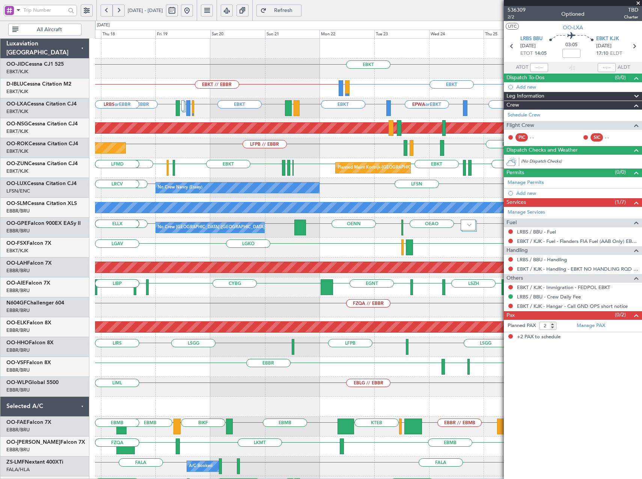
click at [335, 165] on div "EBKT Planned Maint Kortrijk-Wevelgem A/C Unavailable Brussels (Brussels Nationa…" at bounding box center [368, 297] width 547 height 517
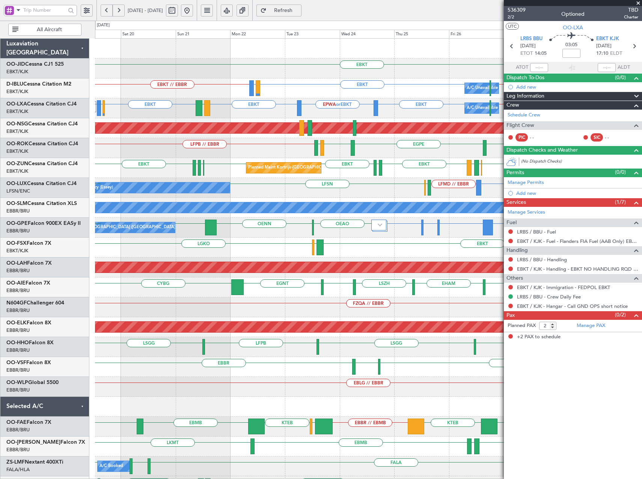
click at [217, 192] on div "EBKT Planned Maint Kortrijk-Wevelgem A/C Unavailable Brussels (Brussels Nationa…" at bounding box center [368, 297] width 547 height 517
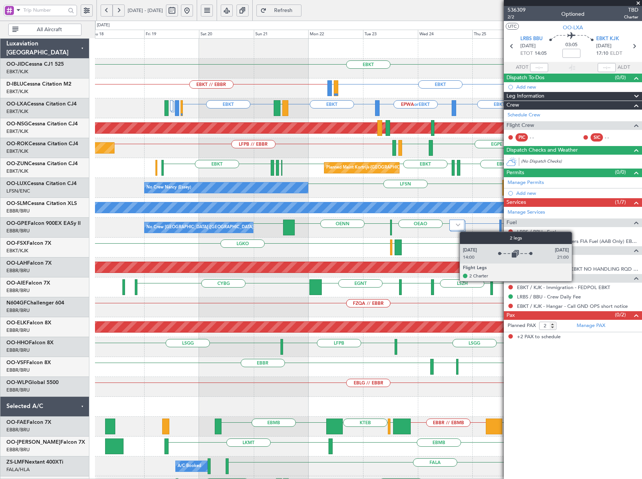
click at [463, 232] on div "EBKT Planned Maint Kortrijk-Wevelgem EBKT // EBBR EBKT LIRQ or EBKT EBKT EBBR /…" at bounding box center [368, 278] width 547 height 478
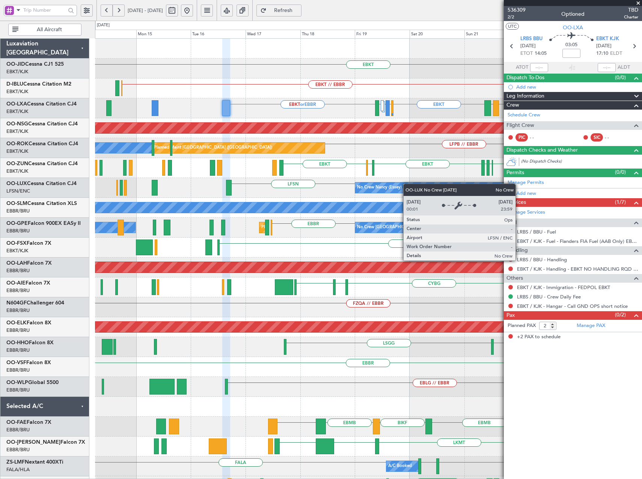
click at [444, 189] on div "EBKT EBKT // EBBR EBKT LIRQ or EBKT A/C Unavailable Brussels (Brussels National…" at bounding box center [368, 297] width 547 height 517
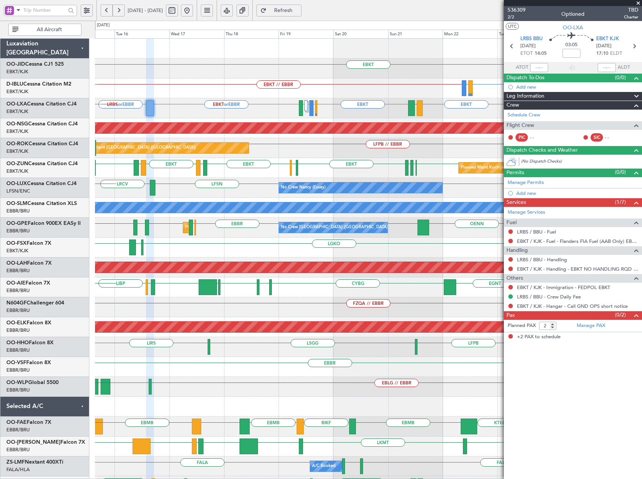
click at [262, 194] on div "EBKT EBKT // EBBR EBKT LIRQ or EBKT EBOS A/C Unavailable Brussels (Brussels Nat…" at bounding box center [368, 297] width 547 height 517
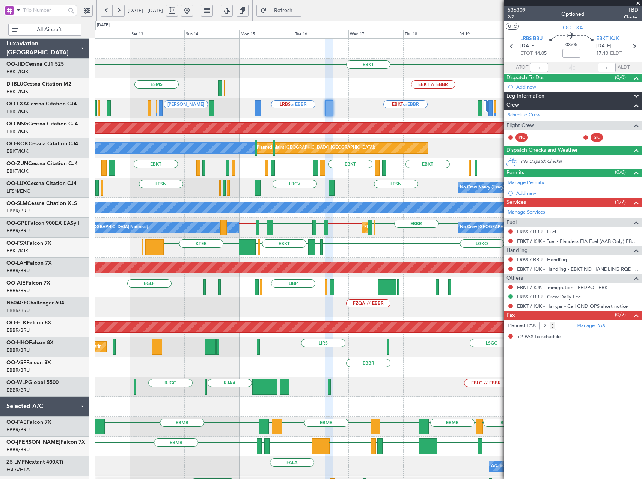
click at [522, 137] on fb-app "14 Sep 2025 - 24 Sep 2025 Refresh Quick Links All Aircraft EBKT EBKT // EBBR EB…" at bounding box center [321, 244] width 642 height 470
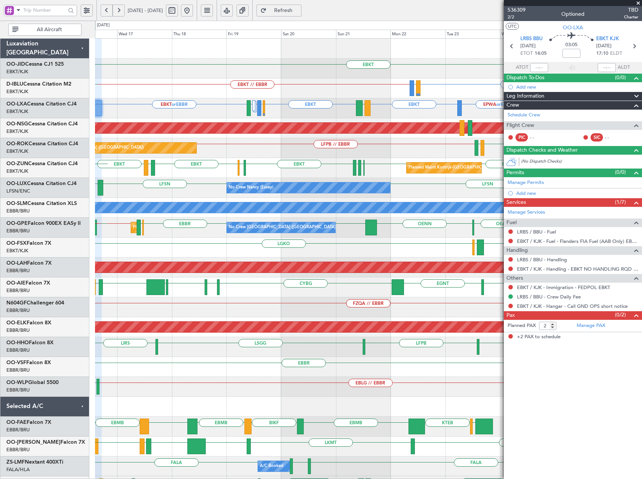
click at [215, 163] on div "EBKT EBKT // EBBR LIRQ or EBKT EBKT A/C Unavailable Brussels (Brussels National…" at bounding box center [368, 297] width 547 height 517
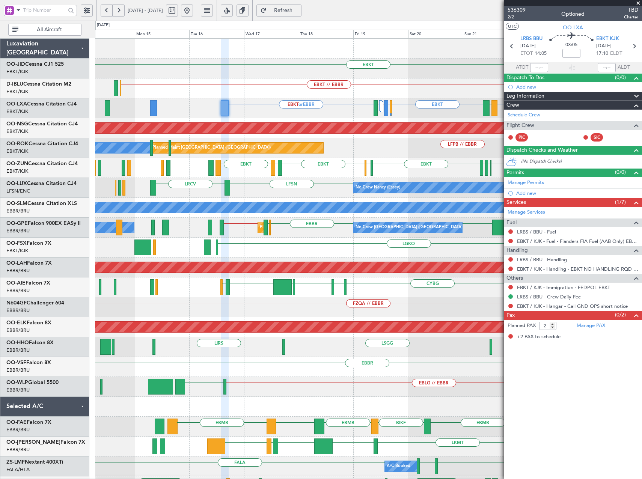
click at [422, 160] on div "EBKT EBKT // EBBR EBKT LIRQ or EBKT A/C Unavailable Brussels (Brussels National…" at bounding box center [368, 297] width 547 height 517
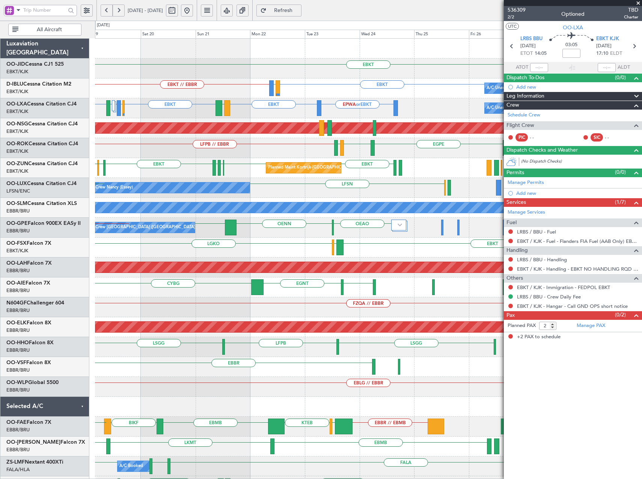
click at [63, 102] on div "EBKT Planned Maint Kortrijk-Wevelgem EBKT // EBBR EBKT LIRQ or EBKT A/C Unavail…" at bounding box center [321, 250] width 642 height 458
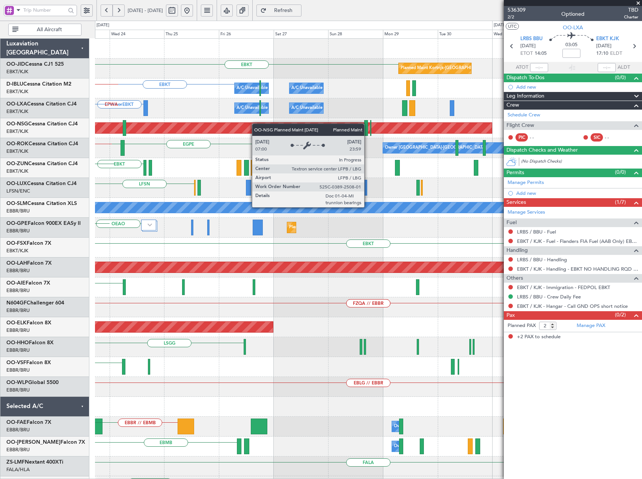
click at [148, 136] on div "EBKT Planned Maint Kortrijk-Wevelgem EBKT A/C Unavailable Brussels (Brussels Na…" at bounding box center [368, 297] width 547 height 517
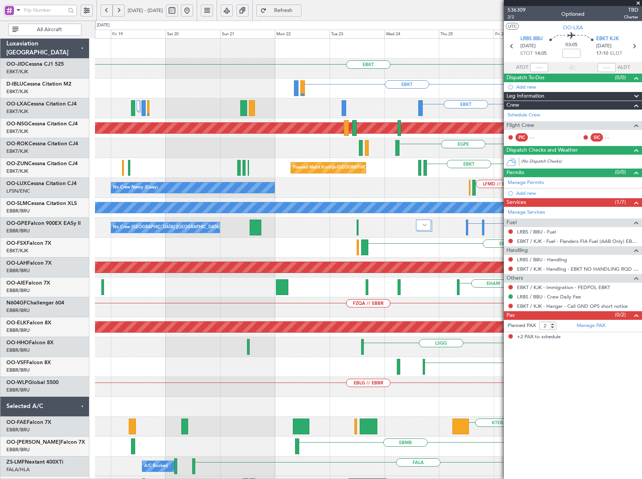
click at [624, 214] on fb-app "25 Sep 2025 - 05 Oct 2025 Refresh Quick Links All Aircraft EBKT Planned Maint K…" at bounding box center [321, 244] width 642 height 470
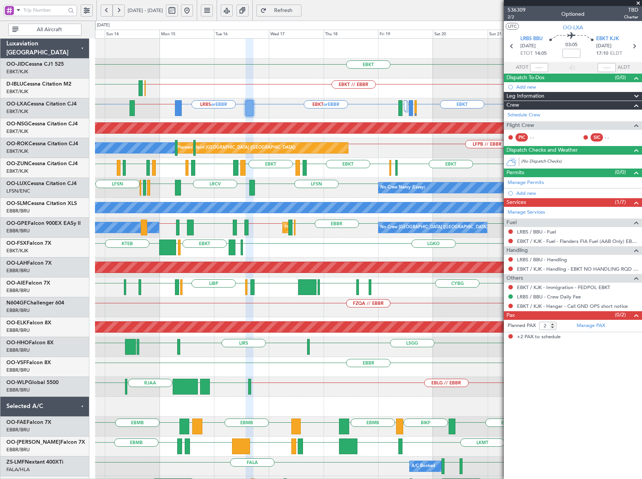
click at [282, 121] on div "EBKT EBKT // EBBR EBKT LIRQ or EBKT EBOS ESMS A/C Unavailable Brussels (Brussel…" at bounding box center [368, 297] width 547 height 517
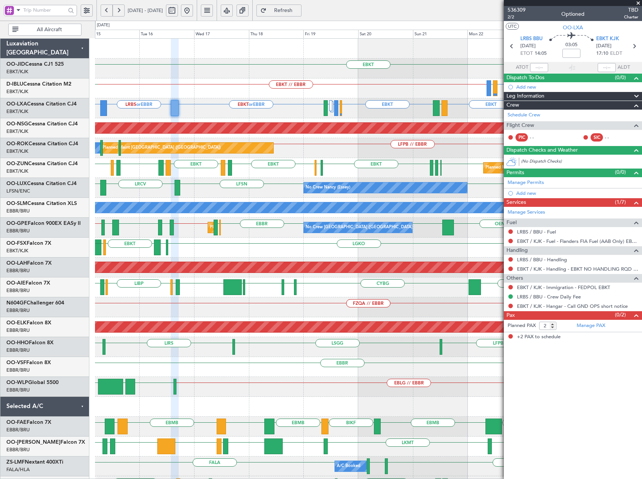
click at [252, 92] on div "EBKT // EBBR EBKT LIRQ or EBKT EBOS A/C Unavailable Brussels (Brussels National…" at bounding box center [368, 88] width 547 height 20
click at [639, 3] on span at bounding box center [639, 3] width 8 height 7
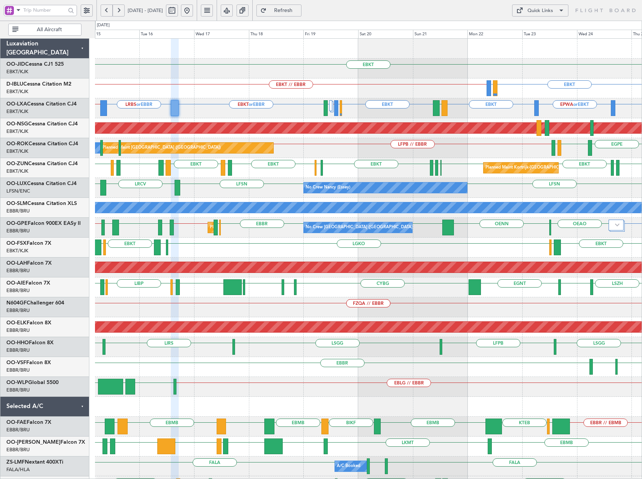
type input "0"
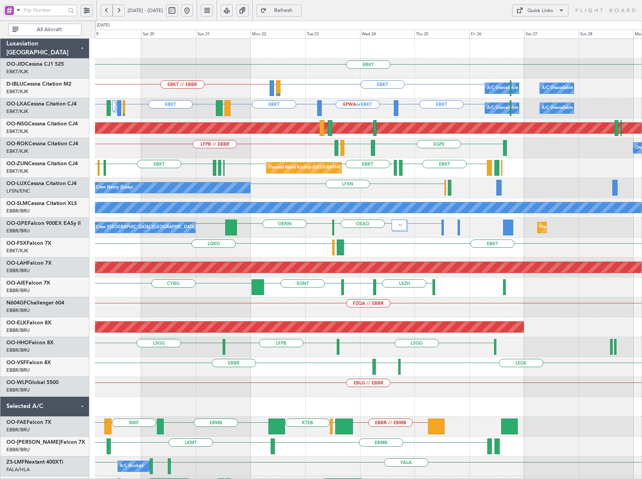
click at [367, 195] on div "LFSN No Crew Nancy (Essey) LFSN" at bounding box center [368, 188] width 547 height 20
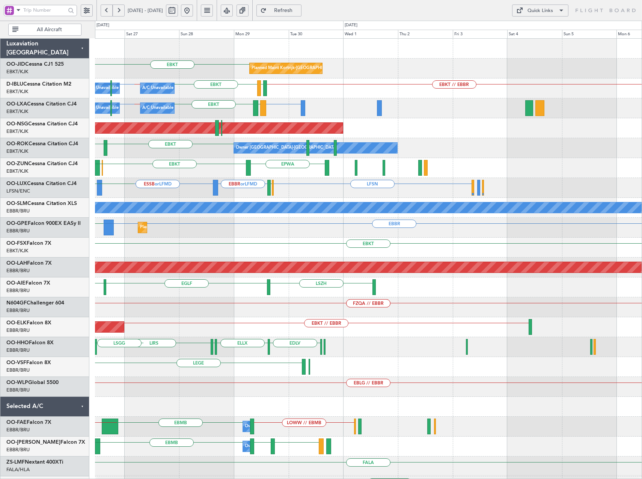
click at [130, 154] on div "EBKT EGPE Owner Kortrijk-Wevelgem EBKT" at bounding box center [368, 148] width 547 height 20
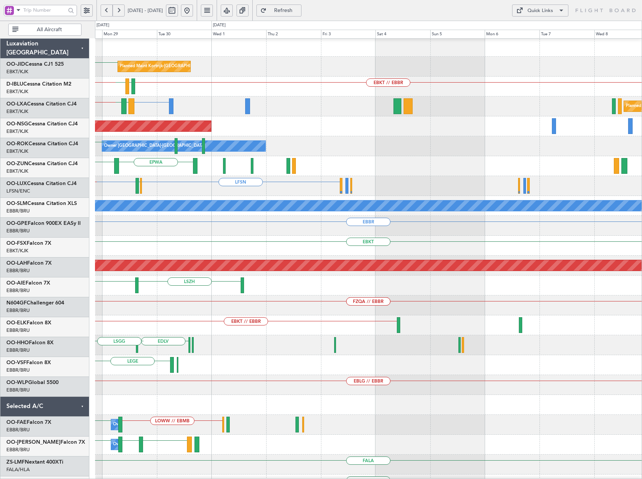
click at [255, 174] on div "EBKT Planned Maint Kortrijk-Wevelgem EBKT // EBBR LFTH EBKT EBBR // EBKT A/C Un…" at bounding box center [368, 276] width 547 height 478
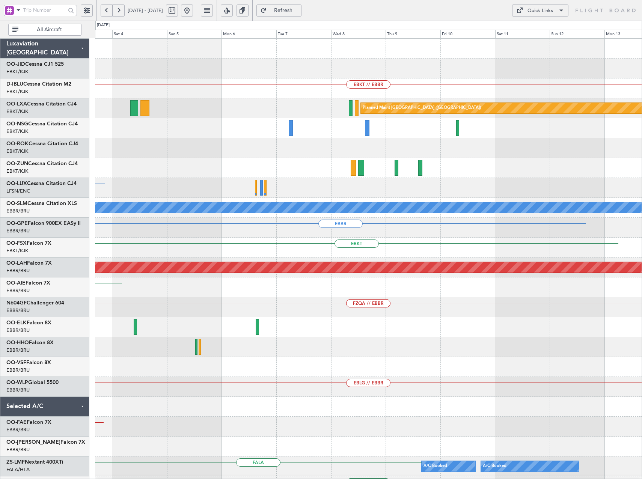
click at [280, 216] on div "EBKT // EBBR Planned Maint Paris (Le Bourget) Owner Kortrijk-Wevelgem Planned M…" at bounding box center [368, 278] width 547 height 478
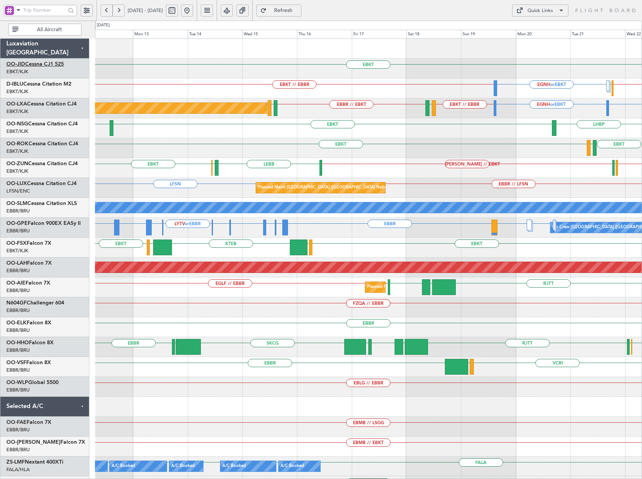
click at [50, 62] on link "OO-JID Cessna CJ1 525" at bounding box center [34, 64] width 57 height 5
click at [546, 14] on div "Quick Links" at bounding box center [541, 11] width 26 height 8
click at [541, 28] on button "Trip Builder" at bounding box center [540, 29] width 56 height 18
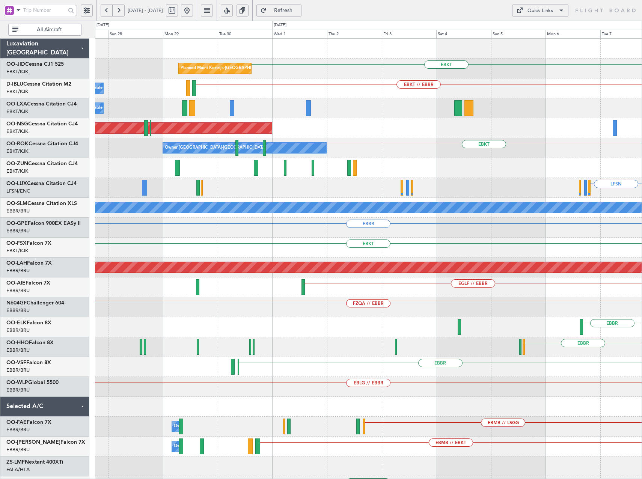
click at [642, 218] on html "12 Oct 2025 - 22 Oct 2025 Refresh Quick Links All Aircraft EBKT Planned Maint K…" at bounding box center [321, 239] width 642 height 479
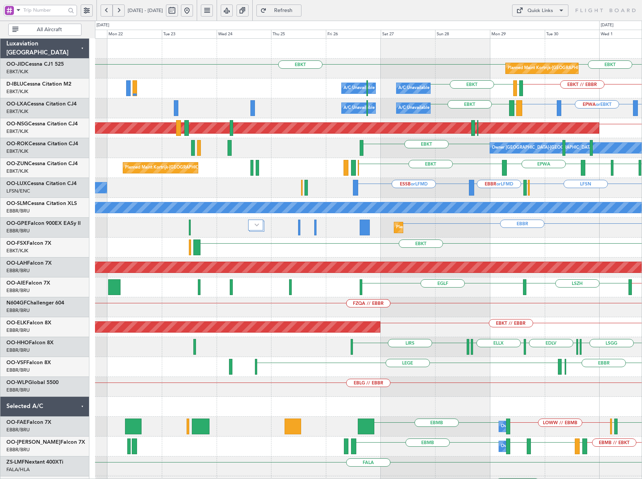
click at [514, 196] on div "Planned Maint Kortrijk-Wevelgem EBKT EBKT A/C Unavailable Kortrijk-Wevelgem EBK…" at bounding box center [368, 278] width 547 height 478
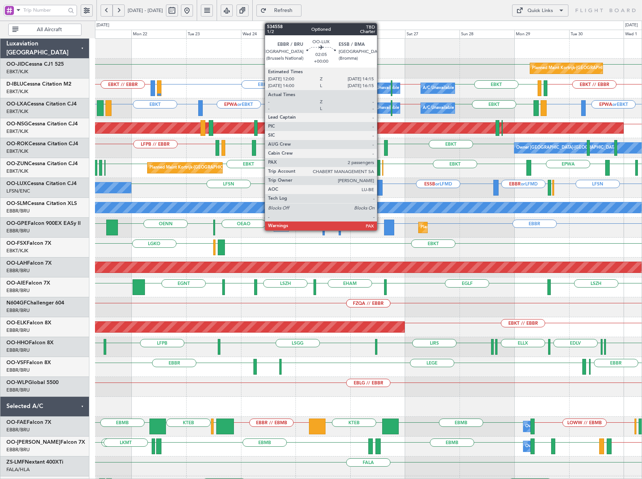
click at [380, 189] on div at bounding box center [379, 188] width 5 height 16
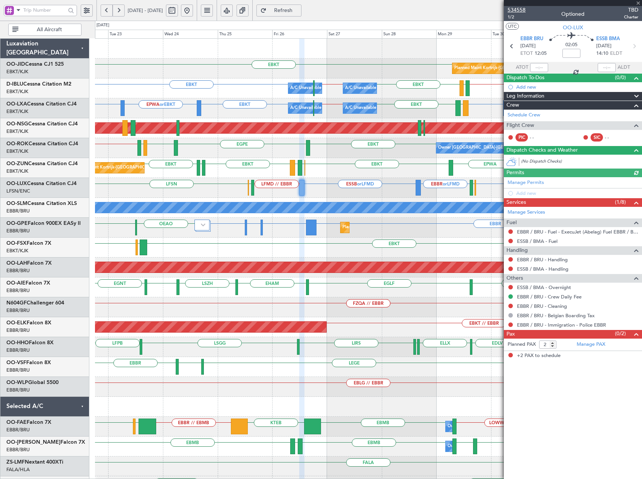
click at [522, 8] on span "534558" at bounding box center [517, 10] width 18 height 8
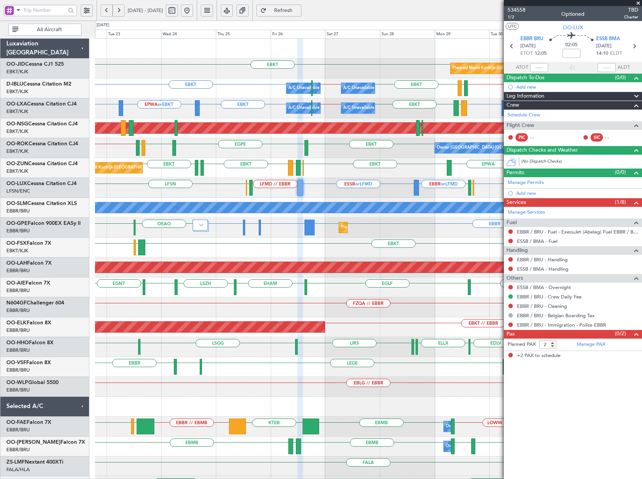
click at [299, 11] on span "Refresh" at bounding box center [283, 10] width 31 height 5
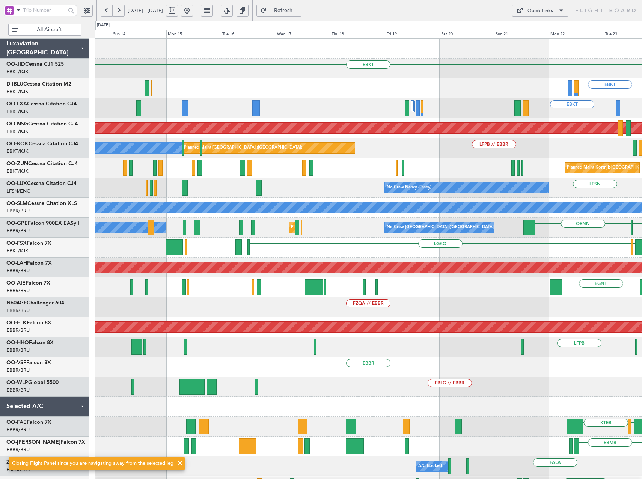
click at [642, 212] on html "22 Sep 2025 - 02 Oct 2025 Refresh Quick Links All Aircraft EBKT EBKT No Crew Br…" at bounding box center [321, 239] width 642 height 479
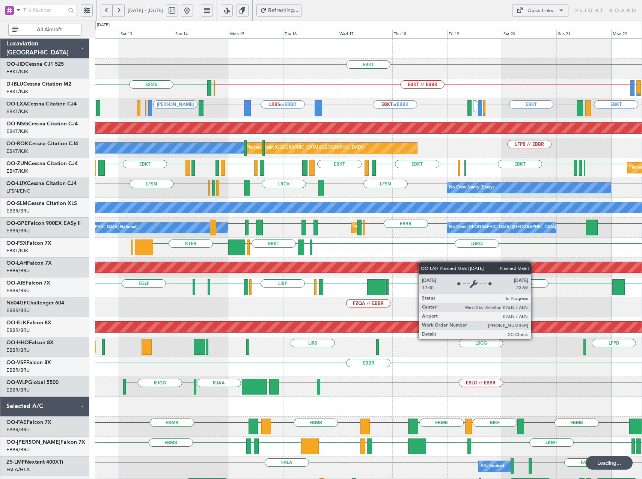
click at [416, 271] on div "EBKT EBKT // EBBR LIRQ or EBKT EBOS ESMS EBKT No Crew Brussels (Brussels Nation…" at bounding box center [368, 297] width 547 height 517
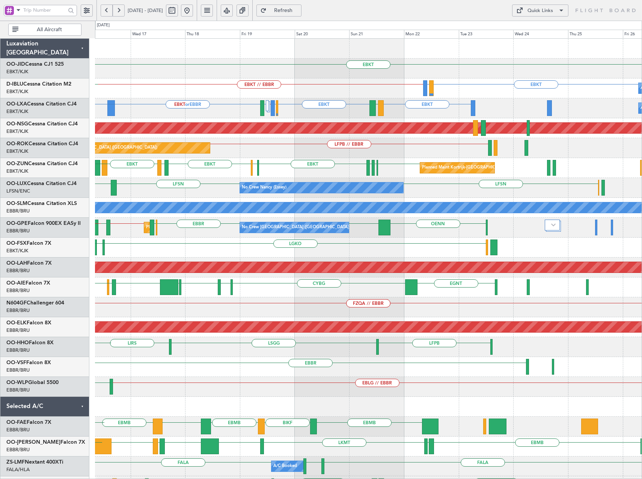
click at [222, 194] on div "No Crew Nancy (Essey) LRCV LFSN LFSN LFSN LFMN LFPB LFSN" at bounding box center [368, 188] width 547 height 20
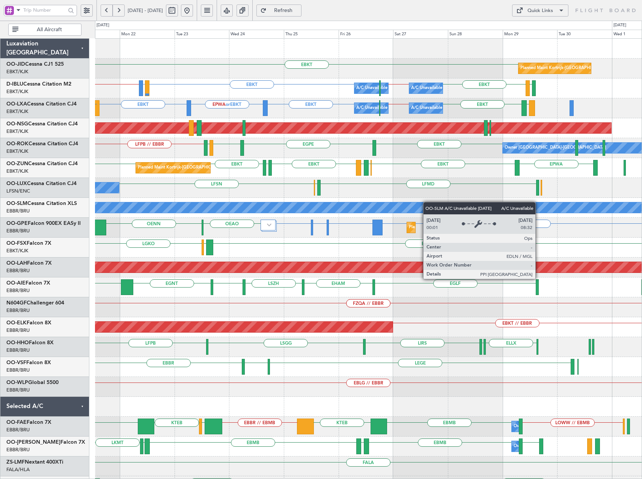
click at [414, 204] on div "Planned Maint Kortrijk-Wevelgem EBKT A/C Unavailable Brussels (Brussels Nationa…" at bounding box center [368, 278] width 547 height 478
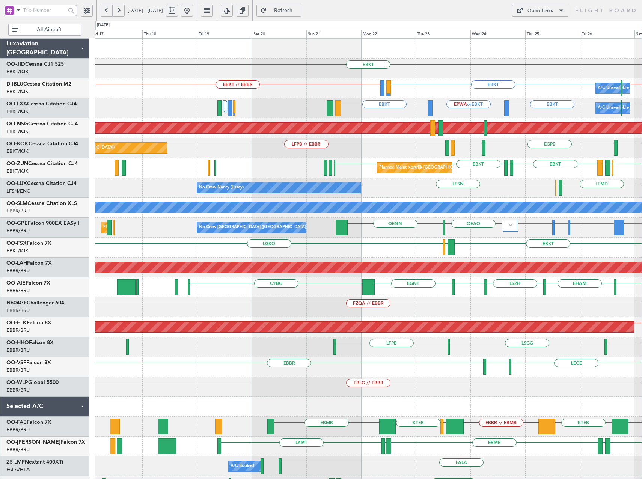
click at [416, 117] on div "A/C Unavailable Brussels (Brussels National) EBKT EPWA or EBKT EBKT EBBR // EBK…" at bounding box center [368, 108] width 547 height 20
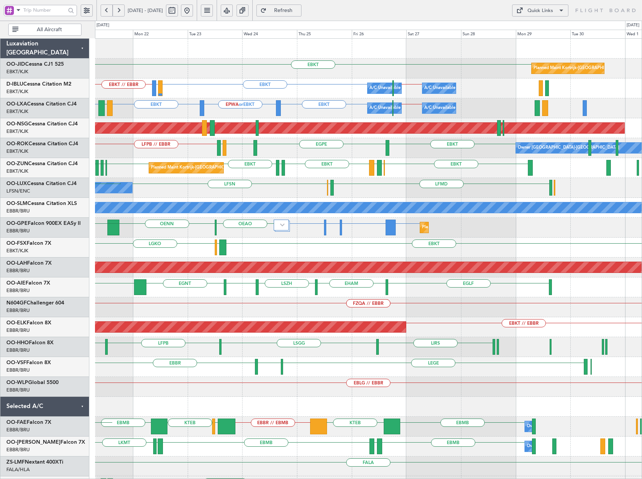
click at [351, 153] on div "EBKT EGPE LFPB // EBBR EBKT LFTH Owner Kortrijk-Wevelgem" at bounding box center [368, 148] width 547 height 20
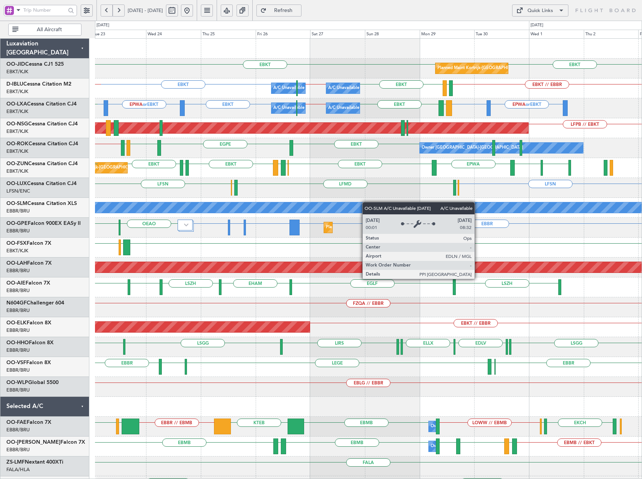
click at [210, 206] on div "Planned Maint Kortrijk-Wevelgem EBKT EBKT A/C Unavailable Brussels (Brussels Na…" at bounding box center [368, 278] width 547 height 478
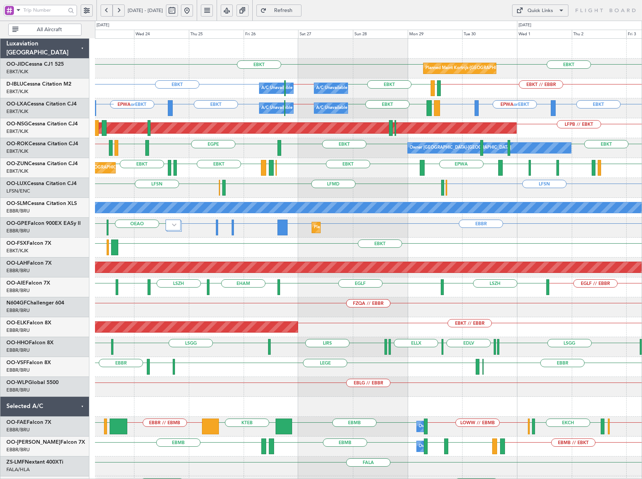
click at [122, 183] on div "Planned Maint Kortrijk-Wevelgem EBKT EBKT A/C Unavailable Brussels (Brussels Na…" at bounding box center [368, 278] width 547 height 478
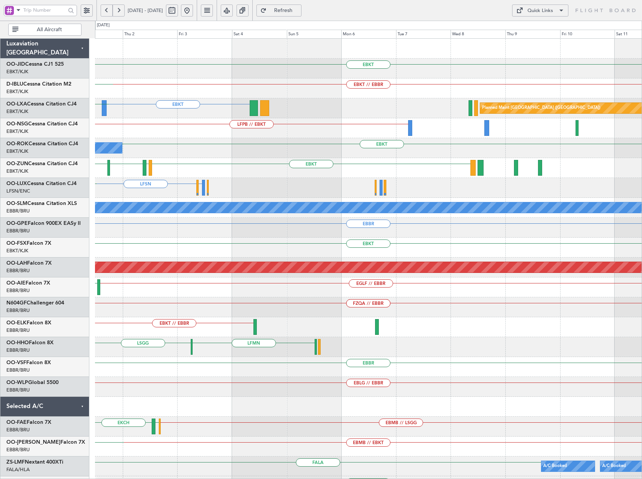
click at [169, 237] on div "EBKT Planned Maint Kortrijk-Wevelgem EBKT EBKT // EBBR LFTH EBKT EPWA or EBKT E…" at bounding box center [368, 278] width 547 height 478
click at [262, 303] on div "EBKT Planned Maint Kortrijk-Wevelgem EBKT EBKT // EBBR LFTH EBKT EPWA or EBKT E…" at bounding box center [368, 278] width 547 height 478
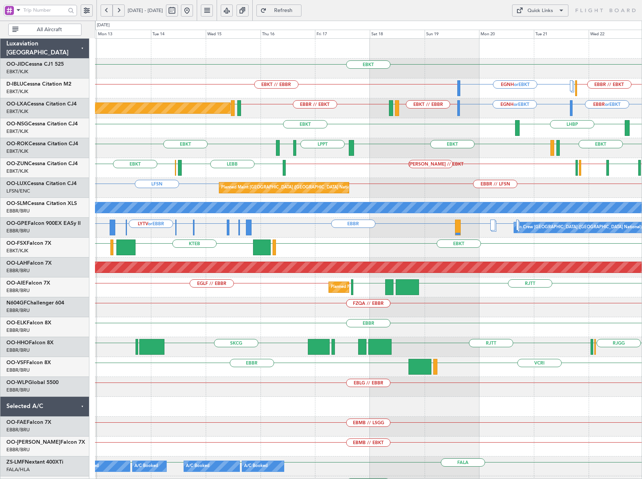
click at [193, 11] on button at bounding box center [187, 11] width 12 height 12
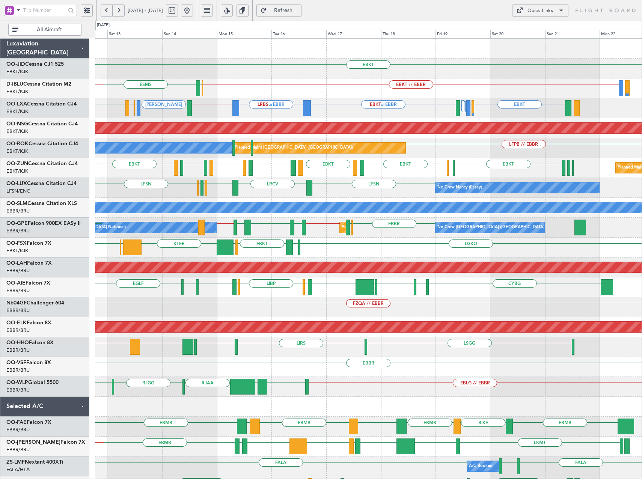
click at [355, 116] on div "EBKT LRBS or EBBR EBBR // EBKT LEIB LIMJ or LEIB LEIB // LFMD EDDL or EBKT EBKT…" at bounding box center [368, 108] width 547 height 20
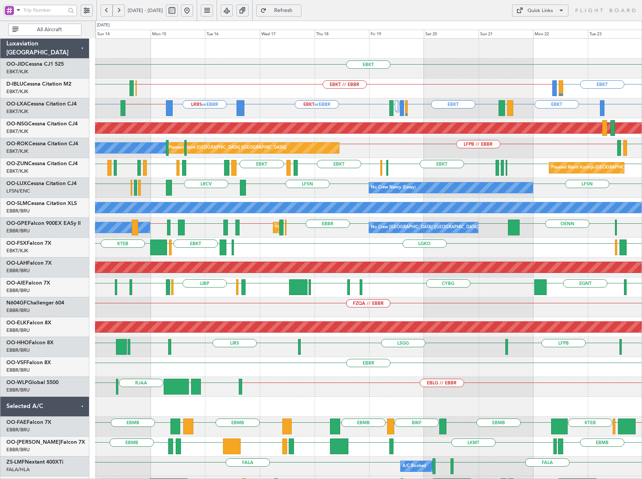
click at [288, 110] on div "EPWA or EBKT EBKT EBKT LRBS or EBBR EBBR // EBKT LEIB EDDL or EBKT EBKT // LFMD…" at bounding box center [368, 108] width 547 height 20
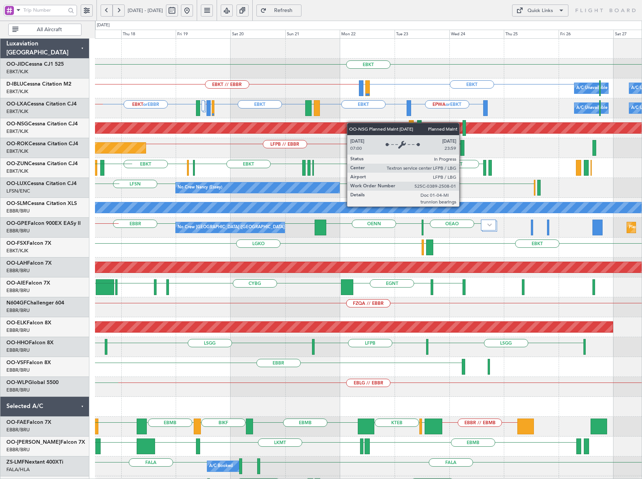
click at [228, 126] on div "EBKT Planned Maint Kortrijk-Wevelgem EBKT LIRQ or EBKT EBKT // EBBR A/C Unavail…" at bounding box center [368, 297] width 547 height 517
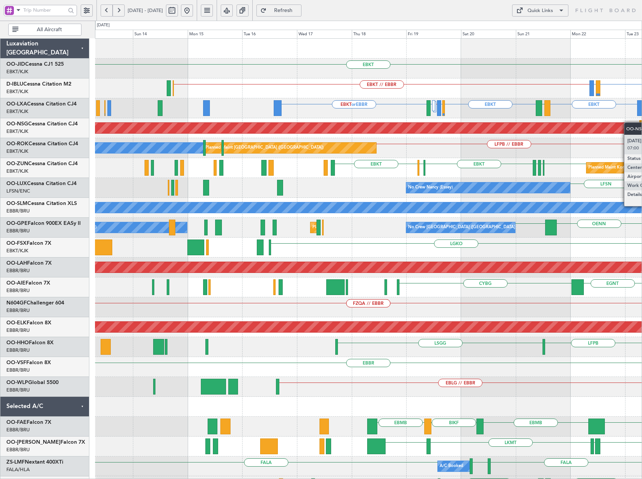
click at [642, 124] on html "19 Sep 2025 - 29 Sep 2025 Refresh Quick Links All Aircraft EBKT EBKT LIRQ or EB…" at bounding box center [321, 239] width 642 height 479
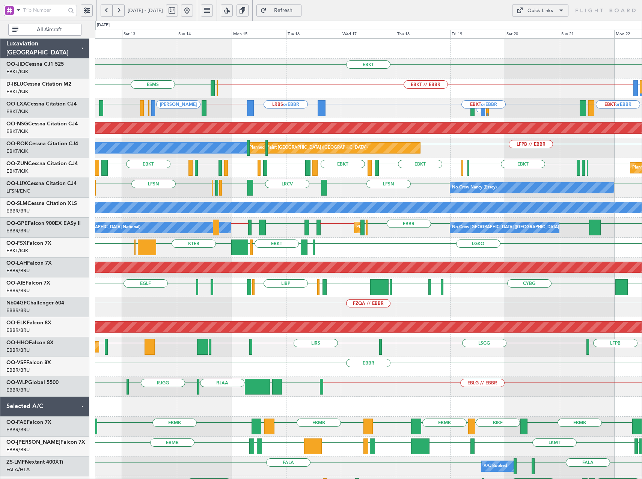
click at [193, 11] on button at bounding box center [187, 11] width 12 height 12
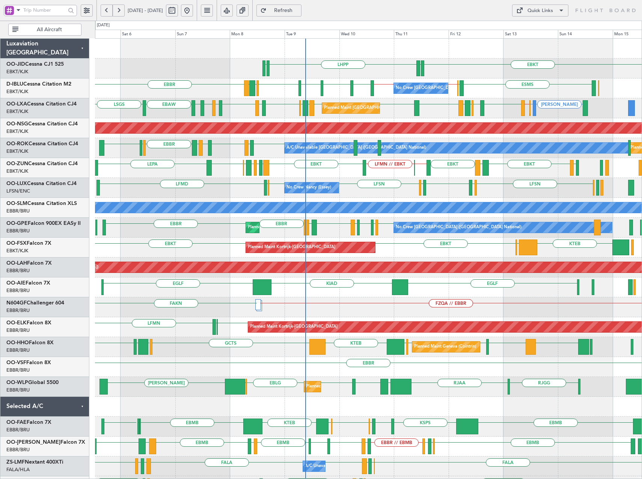
click at [323, 172] on div "LFMN // EBKT EBKT LIBR LGAV LIBR EBCI EBKT LEPA LFMT EBKT LIBR EBKT EBKT // LFM…" at bounding box center [368, 168] width 547 height 20
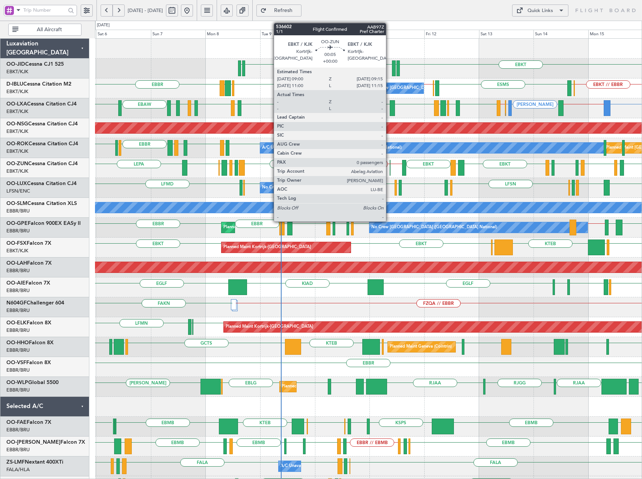
click at [390, 169] on div at bounding box center [390, 168] width 1 height 16
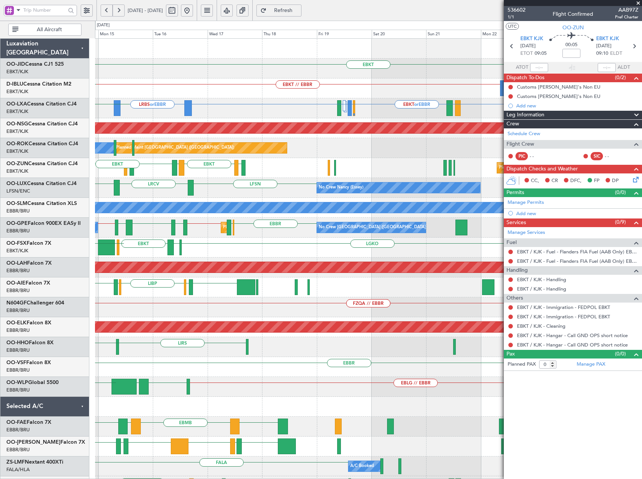
click at [26, 156] on div "EBKT EBKT // EBBR EBOS A/C Unavailable Brussels (Brussels National) A/C Unavail…" at bounding box center [321, 250] width 642 height 458
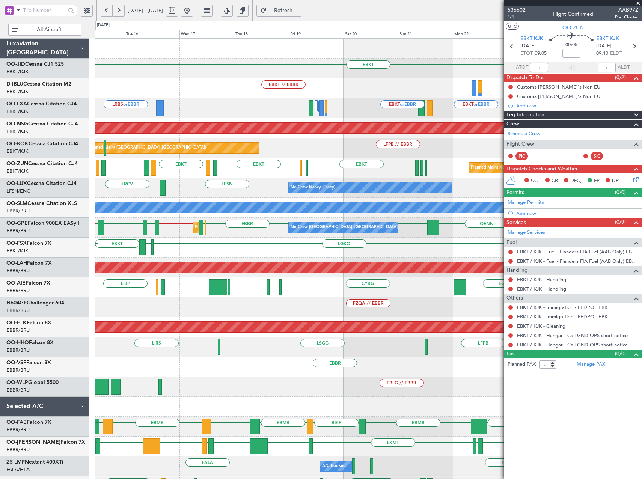
click at [299, 148] on div "Planned Maint Paris (Le Bourget) LFPB // EBBR EGPE EBKT LFTH A/C Unavailable Br…" at bounding box center [368, 148] width 547 height 20
click at [298, 9] on span "Refresh" at bounding box center [283, 10] width 31 height 5
click at [299, 10] on span "Refresh" at bounding box center [283, 10] width 31 height 5
click at [110, 184] on div "EBKT EBKT LIRQ or EBKT EBKT // EBBR A/C Unavailable Brussels (Brussels National…" at bounding box center [368, 297] width 547 height 517
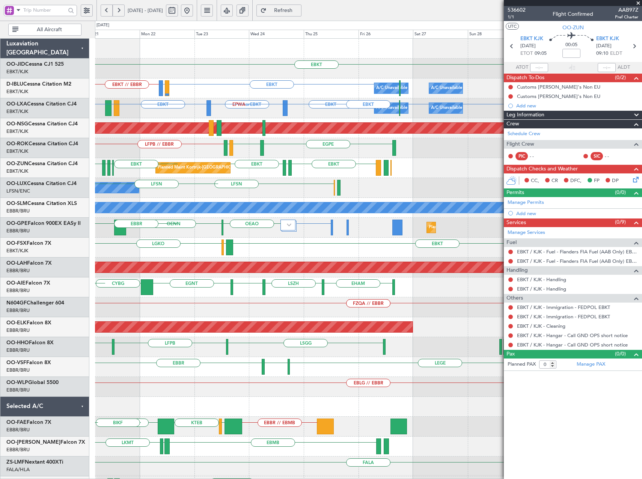
click at [86, 182] on div "EBKT Planned Maint Kortrijk-Wevelgem EBKT LIRQ or EBKT EBKT // EBBR A/C Unavail…" at bounding box center [321, 250] width 642 height 458
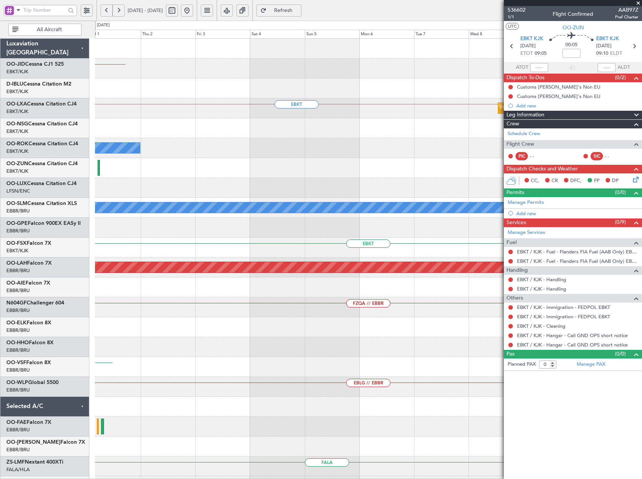
click at [52, 184] on div "Planned Maint Kortrijk-Wevelgem EBKT EBKT Planned Maint Paris (Le Bourget) Plan…" at bounding box center [321, 250] width 642 height 458
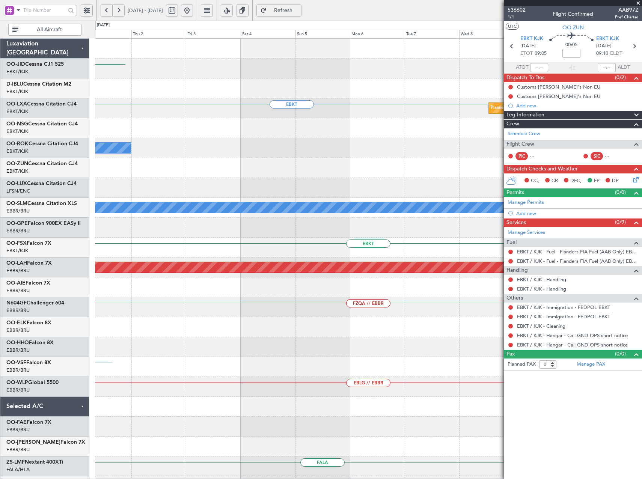
click at [195, 194] on div "Planned Maint Kortrijk-Wevelgem EBKT EBKT Planned Maint Paris (Le Bourget) Plan…" at bounding box center [368, 297] width 547 height 517
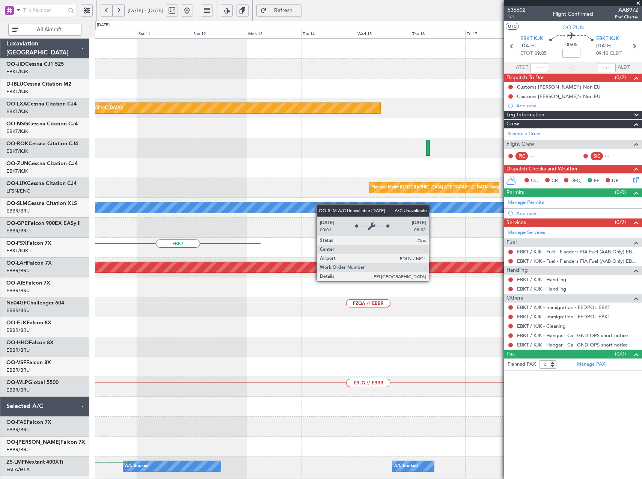
click at [86, 211] on div "Planned Maint Paris (Le Bourget) EBKT Planned Maint Brussels (Brussels National…" at bounding box center [321, 250] width 642 height 458
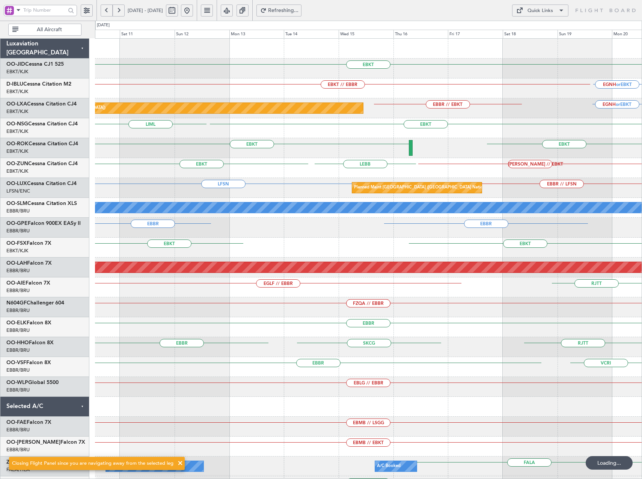
click at [308, 168] on div "EBKT EBKT // EBBR EGNH or EBKT EGNH or EBKT EBBR // EBKT Planned Maint Paris (L…" at bounding box center [368, 278] width 547 height 478
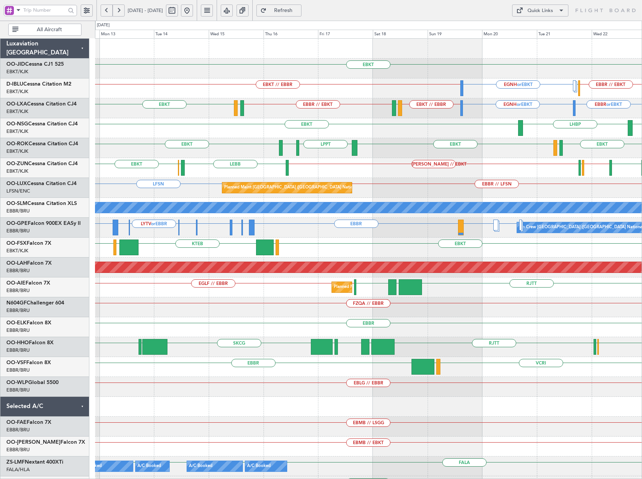
click at [121, 12] on button at bounding box center [119, 11] width 12 height 12
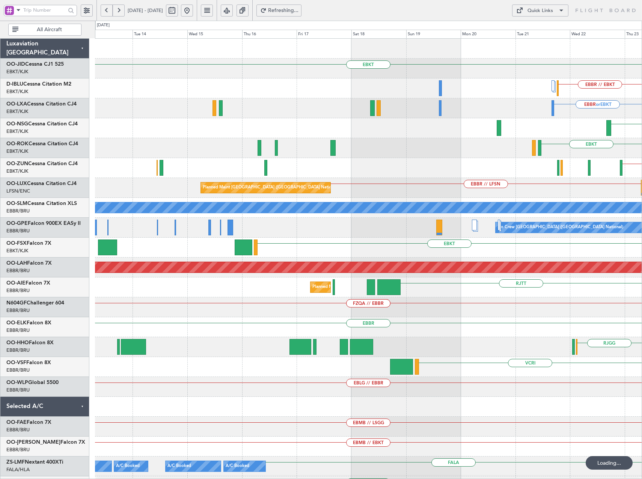
click at [121, 12] on button at bounding box center [119, 11] width 12 height 12
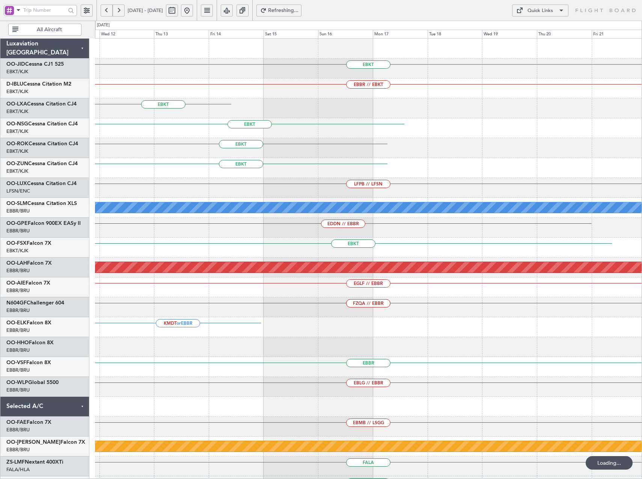
click at [121, 11] on button at bounding box center [119, 11] width 12 height 12
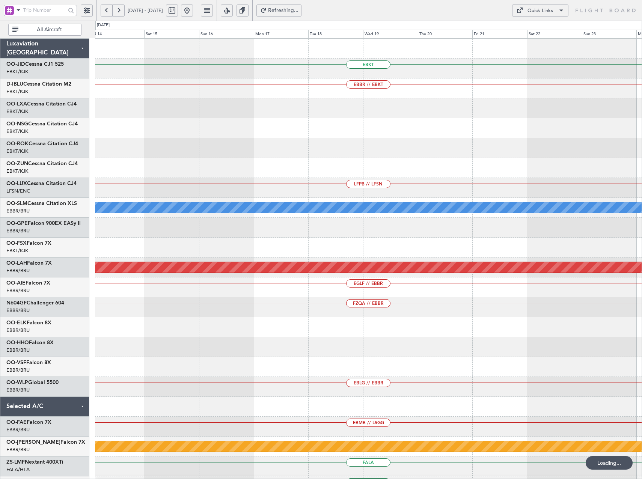
click at [121, 11] on button at bounding box center [119, 11] width 12 height 12
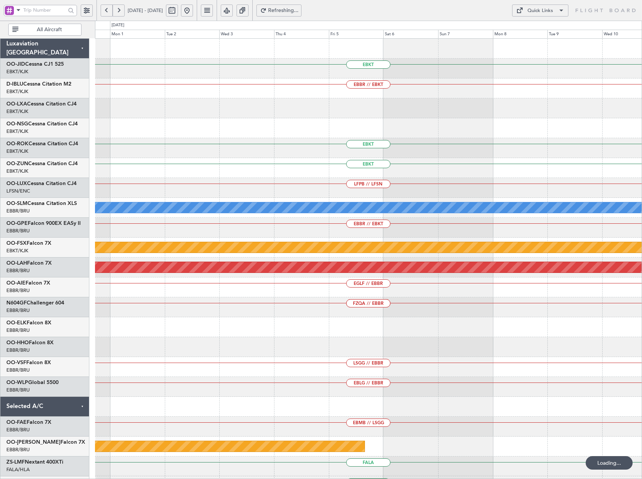
click at [121, 11] on button at bounding box center [119, 11] width 12 height 12
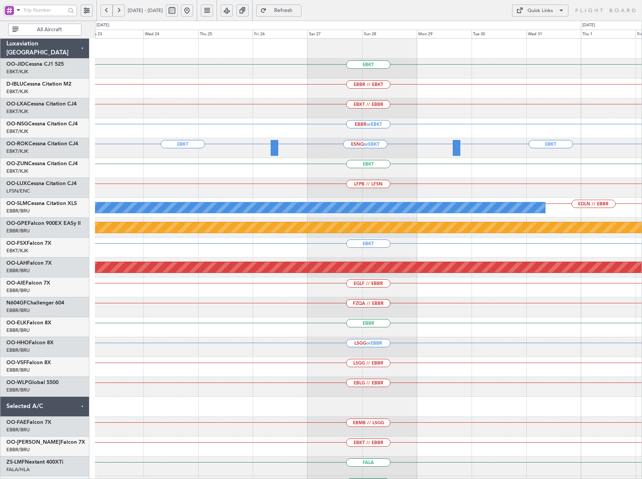
click at [357, 109] on div "EBKT EBBR // EBKT EBKT // EBBR EBBR or EBKT EBKT EBKT ESNQ or EBKT EBKT LFPB //…" at bounding box center [368, 278] width 547 height 478
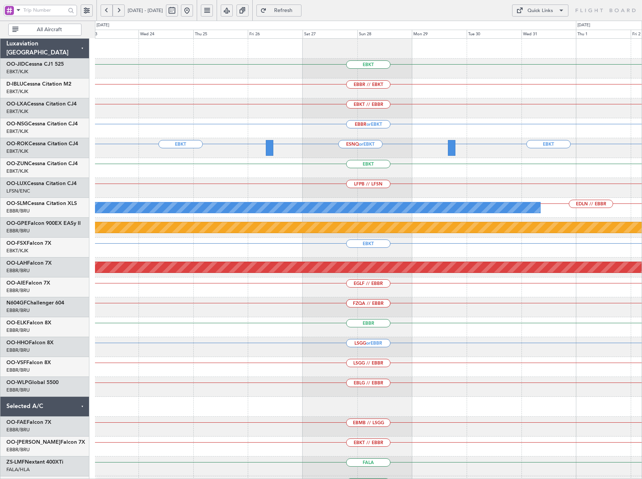
click at [526, 16] on button "Quick Links" at bounding box center [540, 11] width 56 height 12
click at [528, 30] on button "Trip Builder" at bounding box center [540, 29] width 56 height 18
click at [193, 10] on button at bounding box center [187, 11] width 12 height 12
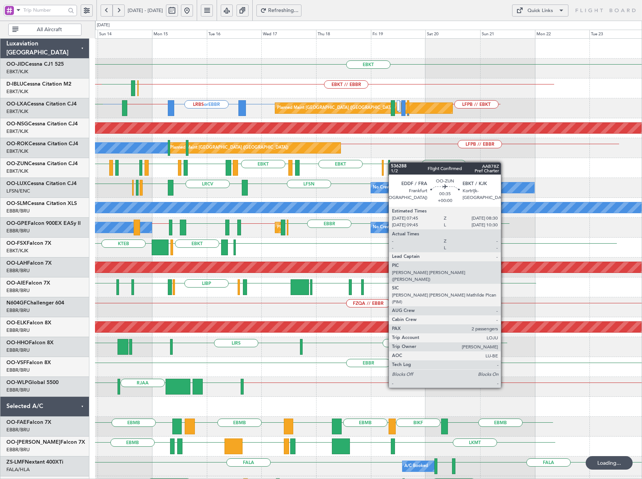
click at [392, 163] on div "EBKT EBKT // EBBR EBOS ESMS EBOS EBBR // EBKT A/C Unavailable Brussels (Brussel…" at bounding box center [368, 297] width 547 height 517
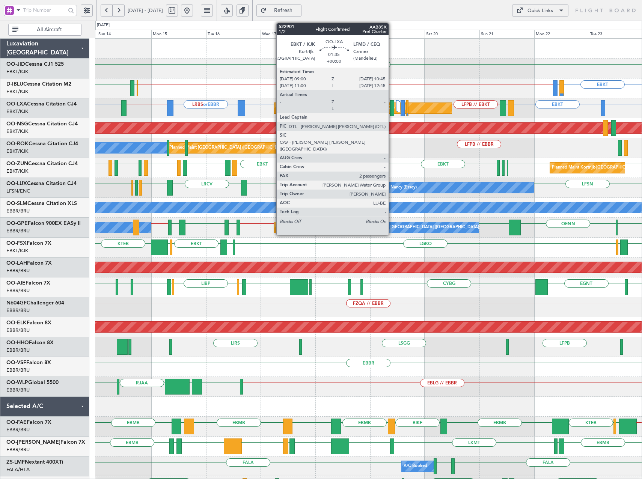
click at [392, 112] on div at bounding box center [392, 108] width 4 height 16
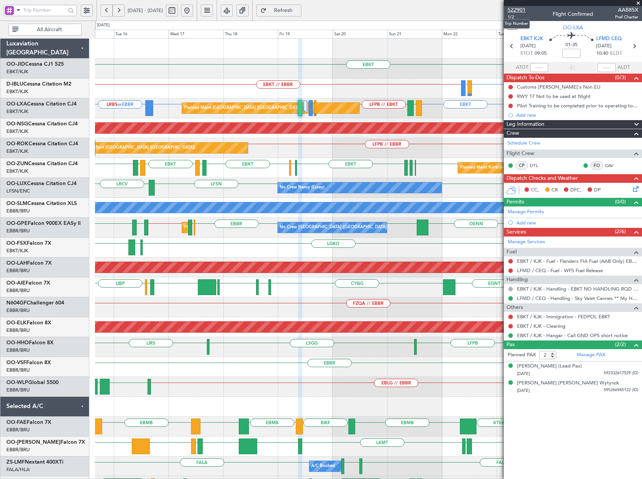
click at [520, 11] on span "522901" at bounding box center [517, 10] width 18 height 8
click at [299, 11] on span "Refresh" at bounding box center [283, 10] width 31 height 5
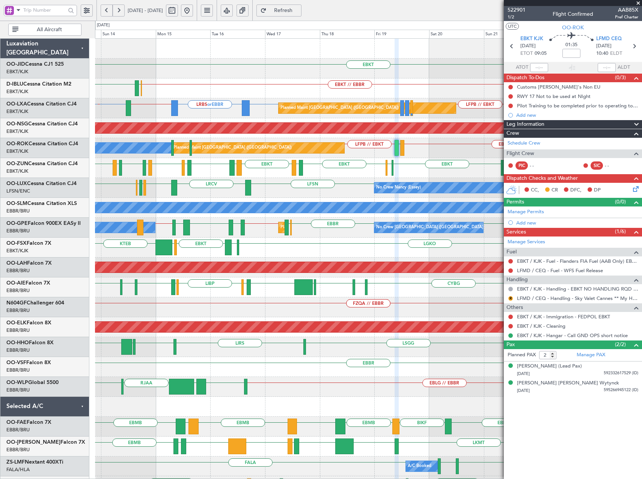
click at [391, 97] on div "EBKT // EBBR EBKT LIRQ or EBKT EBOS ESMS A/C Unavailable Brussels (Brussels Nat…" at bounding box center [368, 88] width 547 height 20
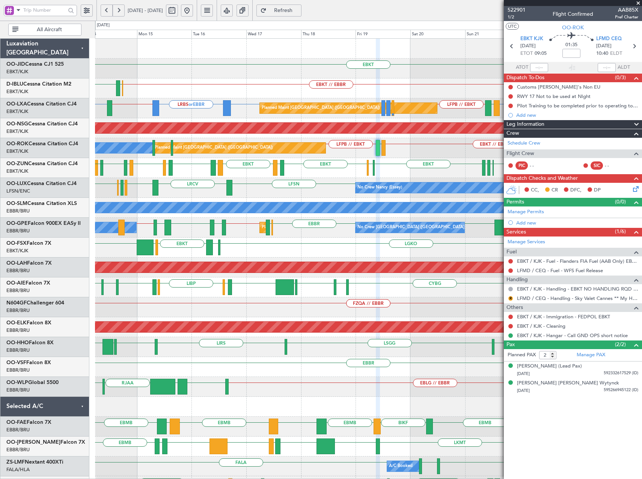
click at [185, 169] on div "EBKT EBKT // EBBR EBOS ESMS LIRQ or EBKT EBKT A/C Unavailable Brussels (Brussel…" at bounding box center [368, 297] width 547 height 517
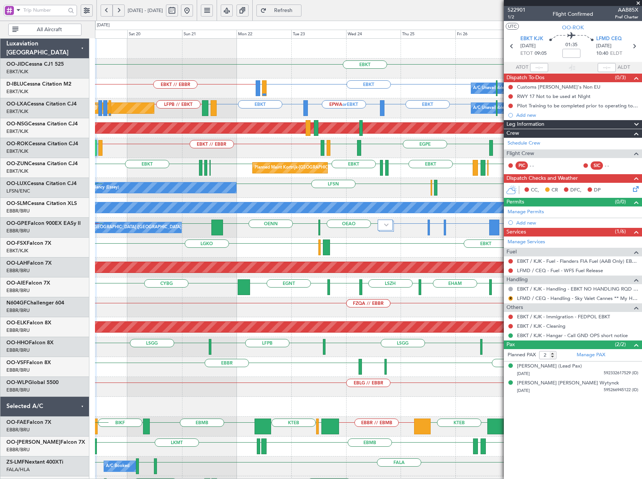
click at [295, 157] on div "EBKT // EBBR LFMD EBKT EGPE EBKT LFTH Owner Kortrijk-Wevelgem LFPB // EBKT Plan…" at bounding box center [368, 148] width 547 height 20
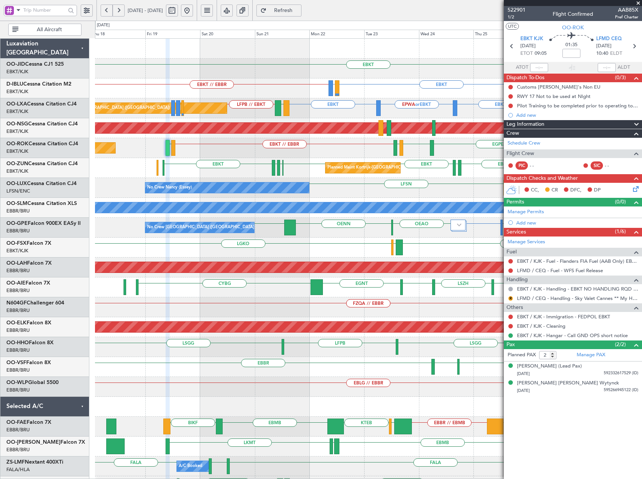
click at [221, 97] on div "A/C Unavailable Brussels (Brussels National) A/C Unavailable Kortrijk-Wevelgem …" at bounding box center [368, 88] width 547 height 20
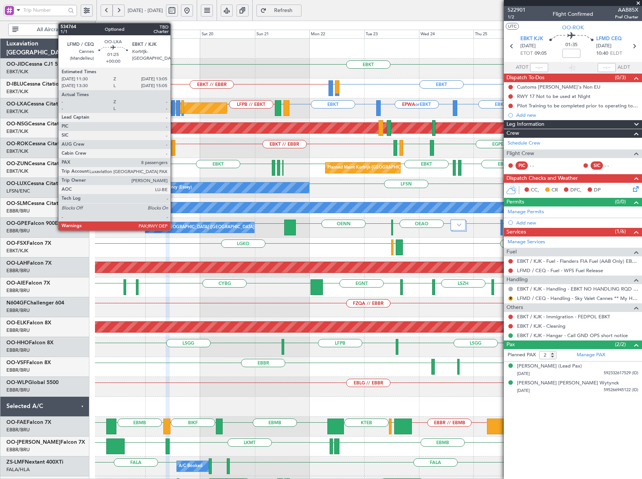
click at [174, 107] on div at bounding box center [173, 108] width 4 height 16
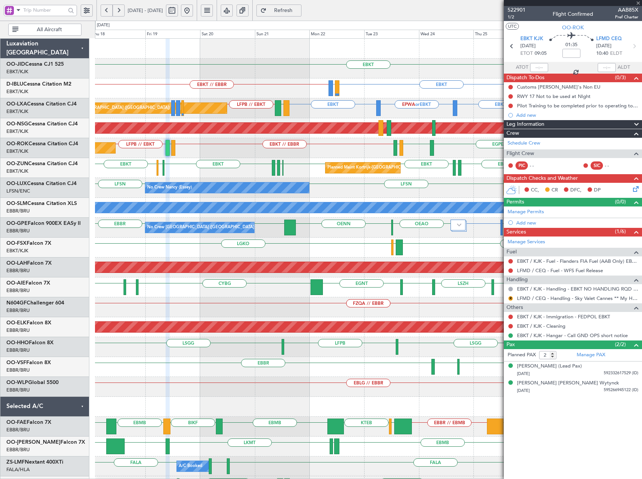
type input "8"
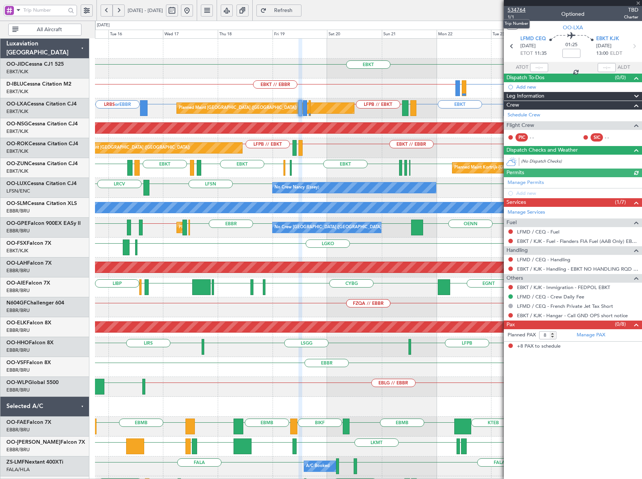
click at [517, 8] on span "534764" at bounding box center [517, 10] width 18 height 8
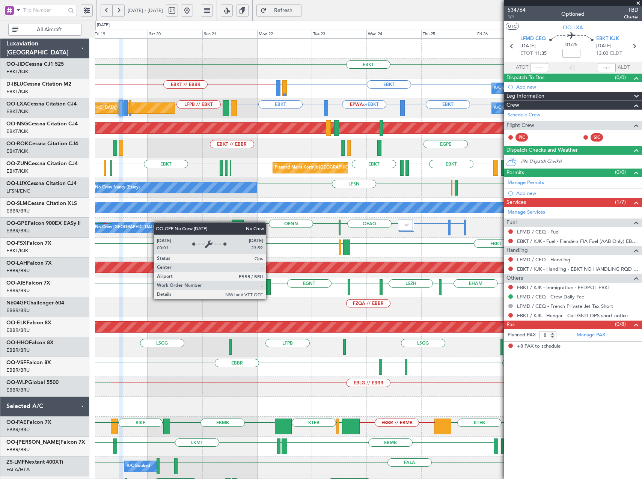
click at [110, 223] on div "EBKT Planned Maint Kortrijk-Wevelgem EBKT // EBBR LIRQ or EBKT EBKT A/C Unavail…" at bounding box center [368, 297] width 547 height 517
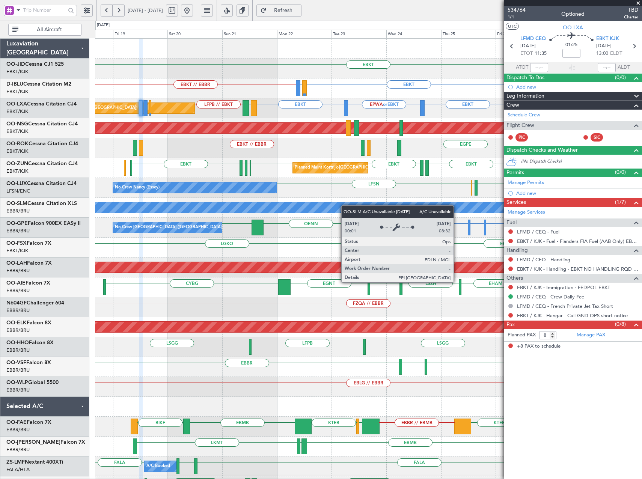
click at [315, 202] on div "EBKT Planned Maint Kortrijk-Wevelgem EBKT LIRQ or EBKT EBKT // EBBR A/C Unavail…" at bounding box center [368, 278] width 547 height 478
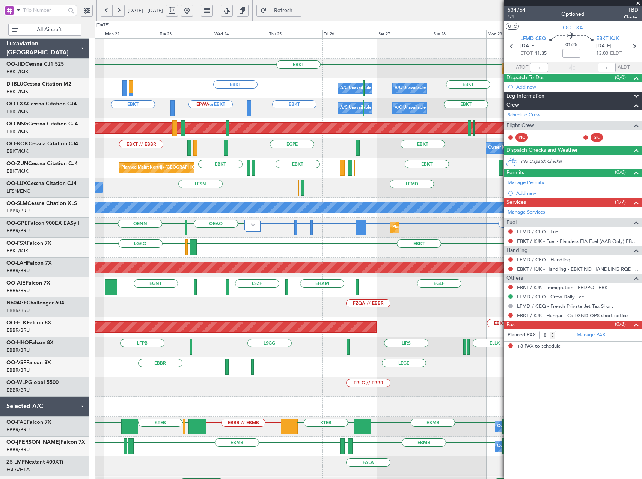
click at [154, 188] on div "No Crew Nancy (Essey) LFMD ELLX LFSN" at bounding box center [368, 188] width 547 height 20
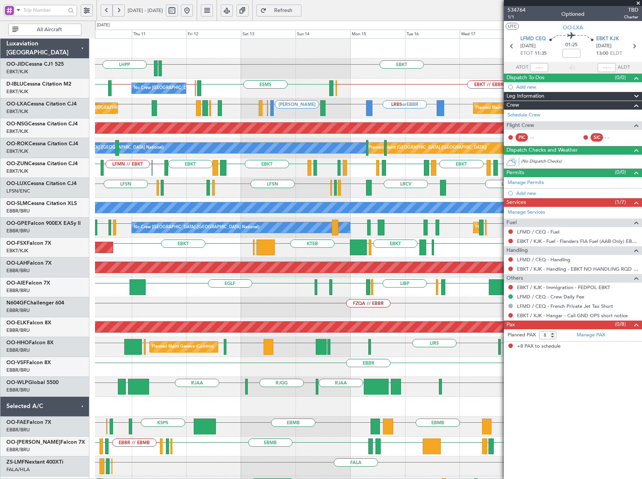
click at [231, 194] on div "EBKT EDDN LHPP No Crew Brussels (Brussels National) EBKT // EBBR EBOS ESMS EBOS…" at bounding box center [368, 307] width 547 height 537
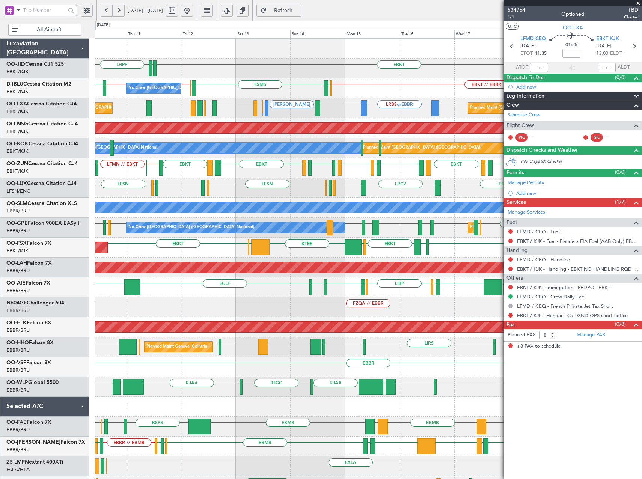
click at [153, 193] on div "LFSN LFMN LFPB LFSN LFMD EBKT LSZH LFSN LRCV LFSN No Crew Nancy (Essey) No Crew…" at bounding box center [368, 188] width 547 height 20
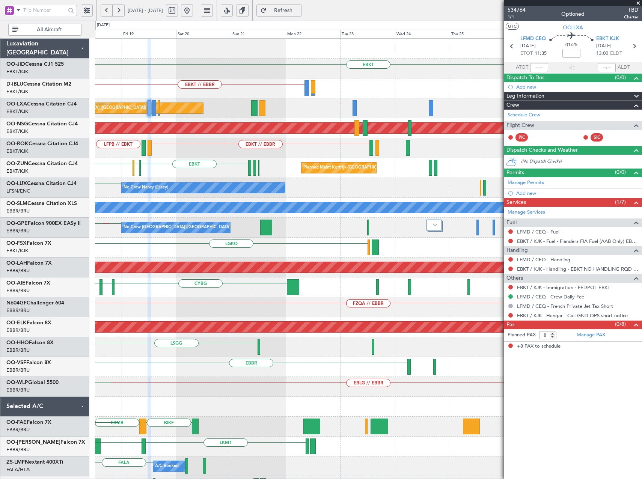
click at [174, 194] on div "LFSN No Crew Nancy (Essey) LRCV" at bounding box center [368, 188] width 547 height 20
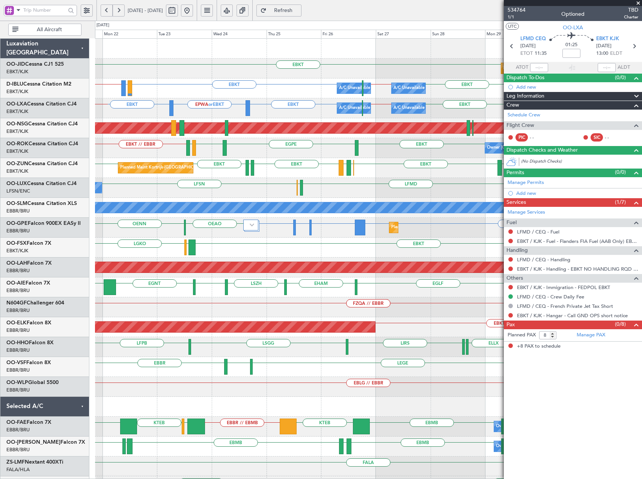
scroll to position [4, 0]
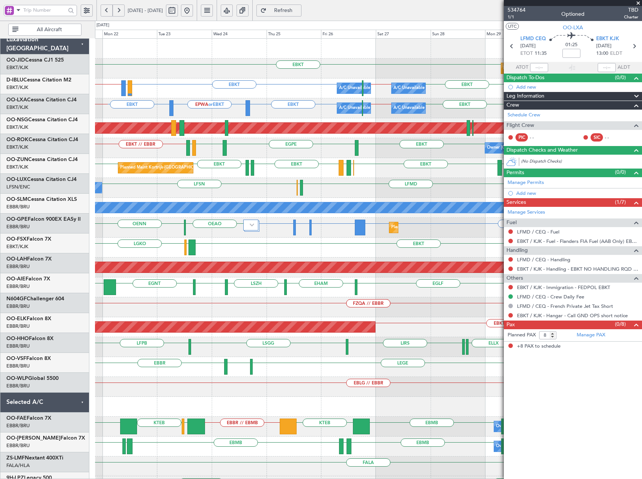
click at [184, 184] on div "No Crew Nancy (Essey) LFSN LFMD ELLX LFSN ELLX" at bounding box center [368, 188] width 547 height 20
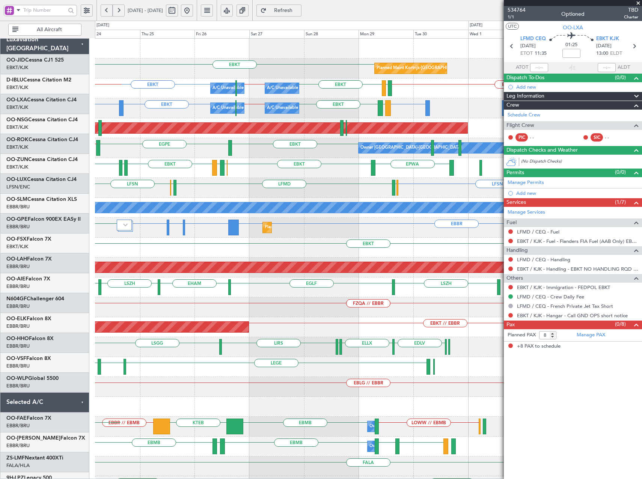
scroll to position [0, 0]
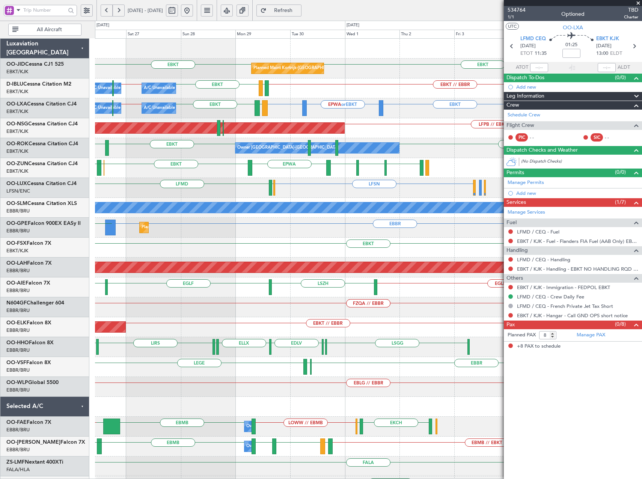
click at [199, 223] on div "Planned Maint Kortrijk-Wevelgem EBKT EBKT A/C Unavailable Brussels (Brussels Na…" at bounding box center [368, 278] width 547 height 478
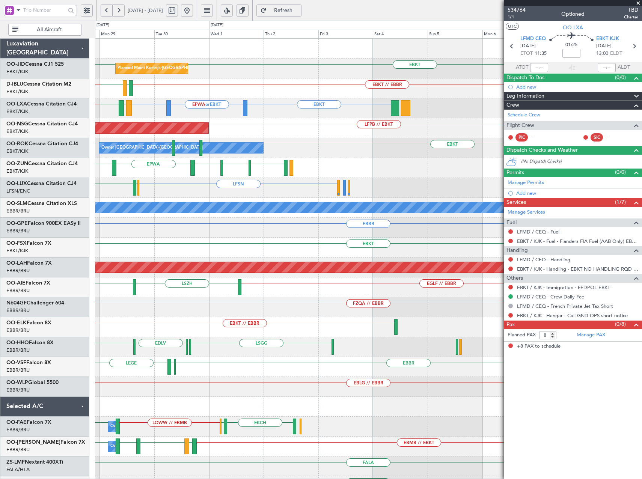
click at [291, 213] on div "Planned Maint Kortrijk-Wevelgem EBKT EBKT EBKT // EBBR LFTH EBKT EBBR // EBKT A…" at bounding box center [368, 278] width 547 height 478
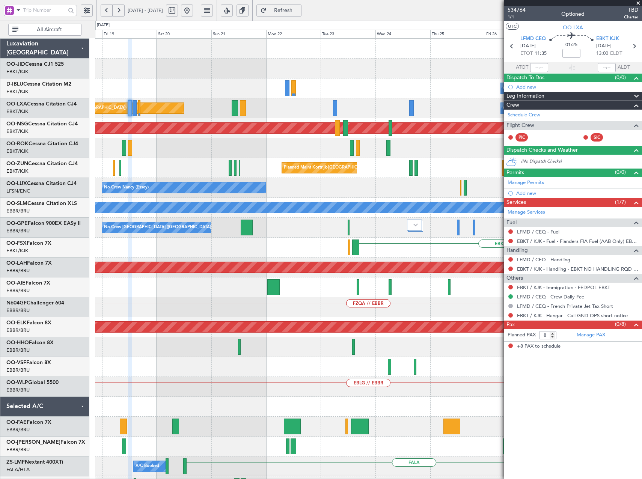
click at [502, 220] on div "Planned Maint Kortrijk-Wevelgem EBKT A/C Unavailable Kortrijk-Wevelgem A/C Unav…" at bounding box center [368, 278] width 547 height 478
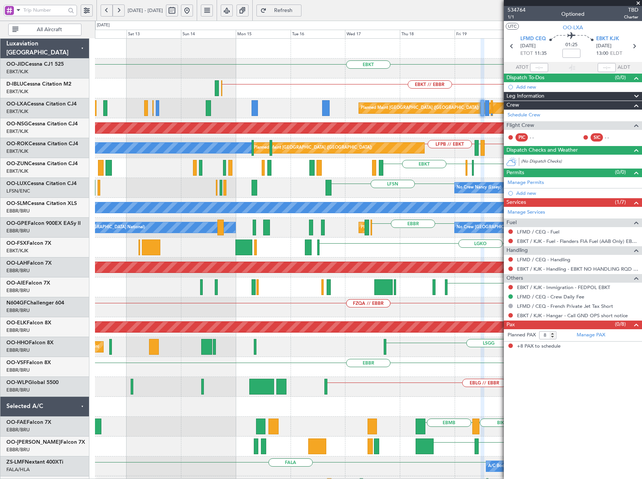
click at [553, 232] on fb-app "18 Sep 2025 - 28 Sep 2025 Refresh Quick Links All Aircraft EBKT EBKT // EBBR LI…" at bounding box center [321, 244] width 642 height 470
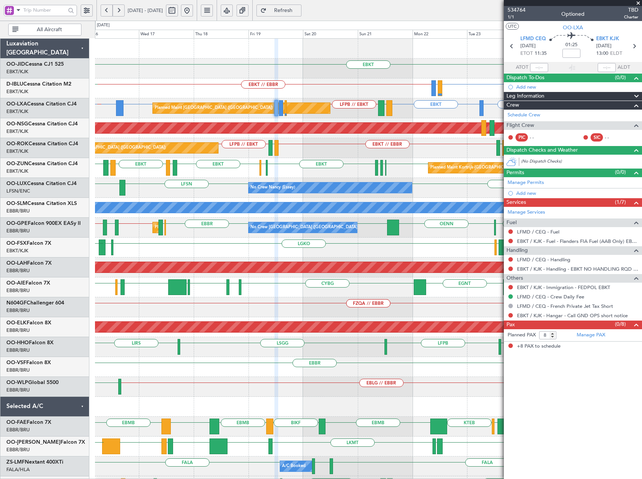
click at [326, 258] on div "EBKT EBKT // EBBR EBKT LIRQ or EBKT EBOS A/C Unavailable Brussels (Brussels Nat…" at bounding box center [368, 297] width 547 height 517
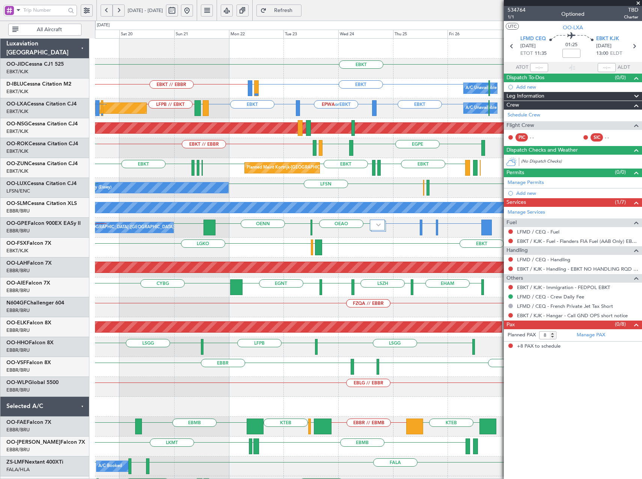
click at [236, 179] on div "EBKT Planned Maint Kortrijk-Wevelgem A/C Unavailable Brussels (Brussels Nationa…" at bounding box center [368, 297] width 547 height 517
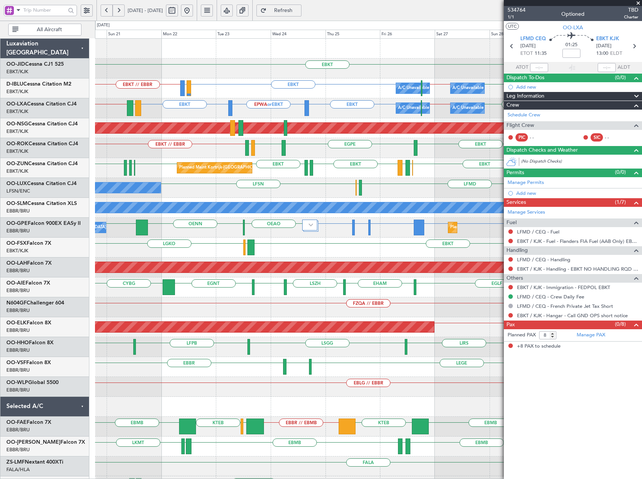
click at [436, 166] on div "Planned Maint Kortrijk-Wevelgem EBKT EBKT LFMN EBKT EBKT LFPG LFMN EPWA EBKT EB…" at bounding box center [368, 168] width 547 height 20
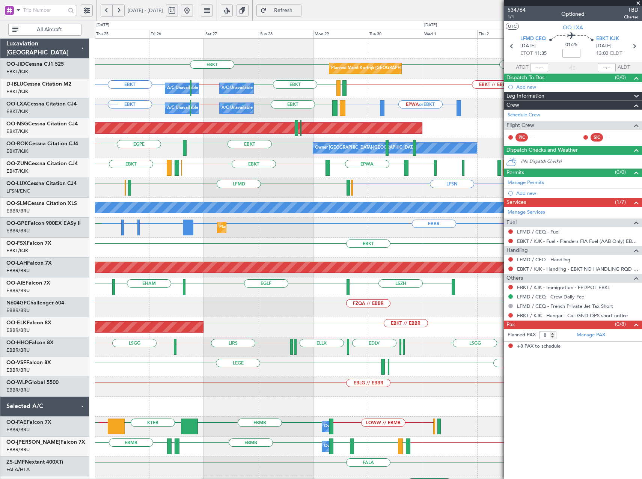
click at [170, 196] on div "LFSN LFMD ELLX LFSN ELLX" at bounding box center [368, 188] width 547 height 20
click at [193, 9] on button at bounding box center [187, 11] width 12 height 12
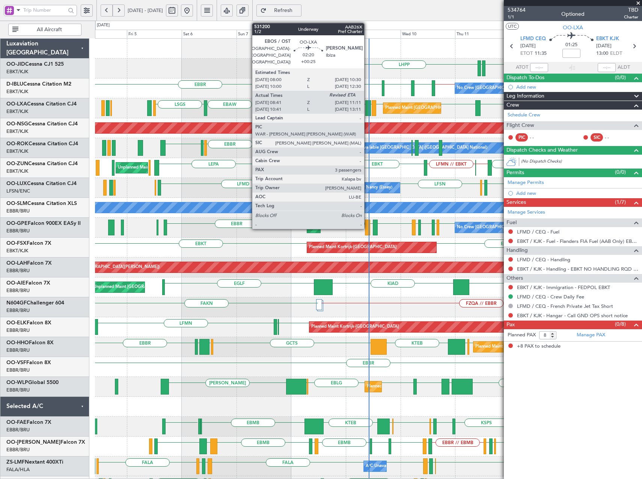
click at [368, 111] on div at bounding box center [368, 108] width 6 height 16
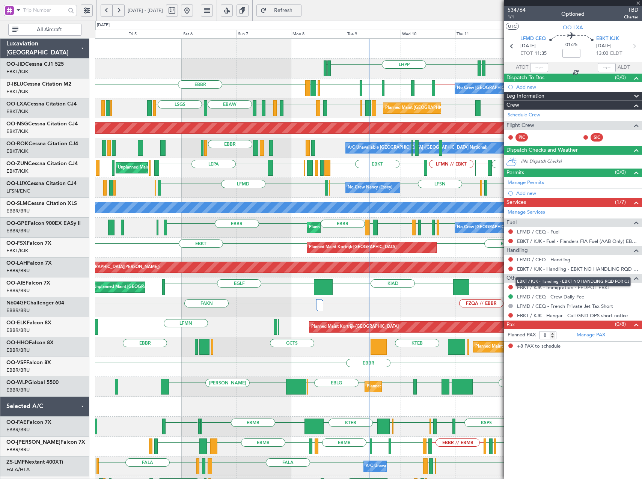
type input "+00:25"
type input "08:46"
type input "3"
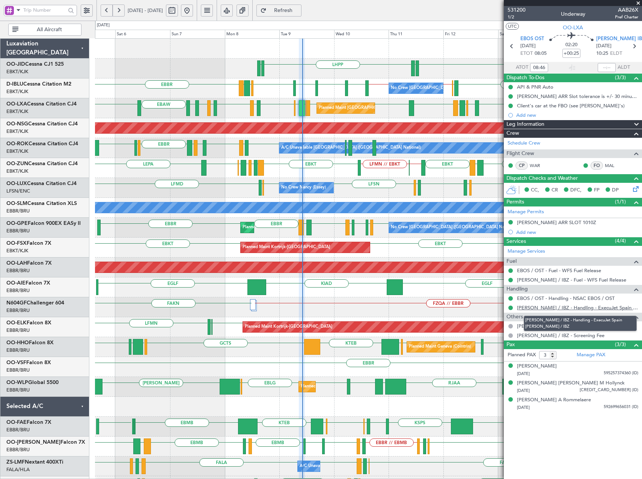
click at [572, 308] on link "[PERSON_NAME] / IBZ - Handling - ExecuJet Spain [PERSON_NAME] / IBZ" at bounding box center [577, 308] width 121 height 6
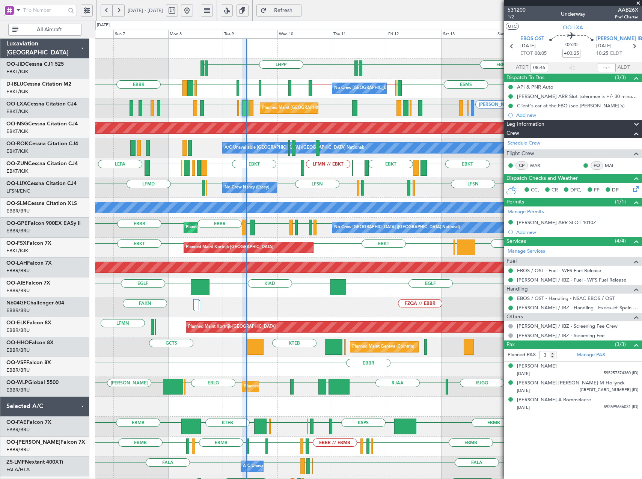
click at [333, 192] on div "LFSN LFSN ELLX LFMD LRCV LFSN LFMN LFPB LFSN LFMD EBKT LSZH No Crew Nancy (Esse…" at bounding box center [368, 188] width 547 height 20
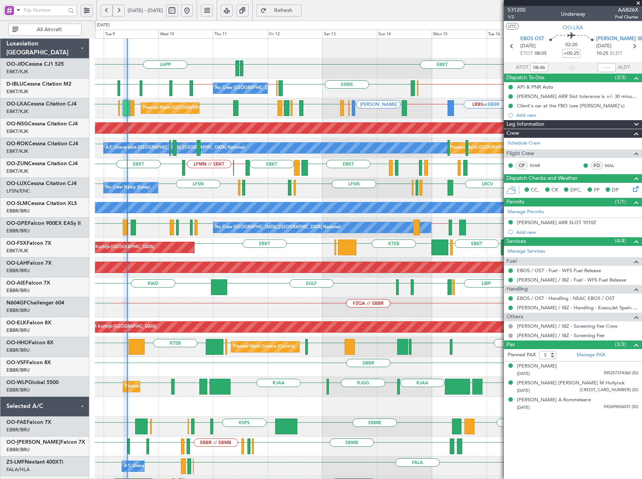
click at [310, 249] on div "Planned Maint Kortrijk-Wevelgem EBKT EBKT LSGG KTEB EBBR LGKO LGAV EBKT" at bounding box center [368, 248] width 547 height 20
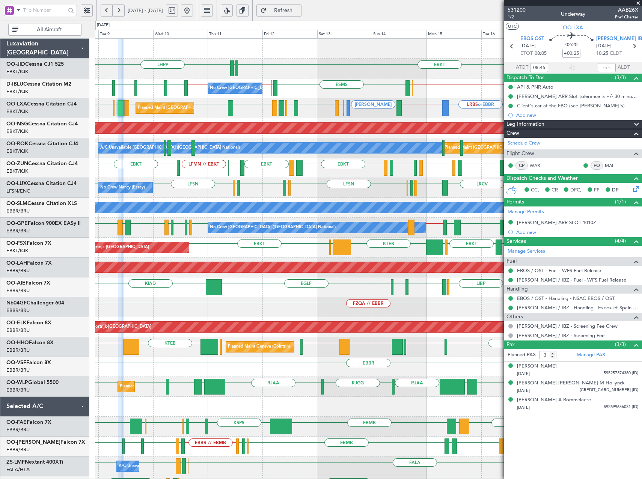
click at [19, 11] on span at bounding box center [18, 9] width 9 height 9
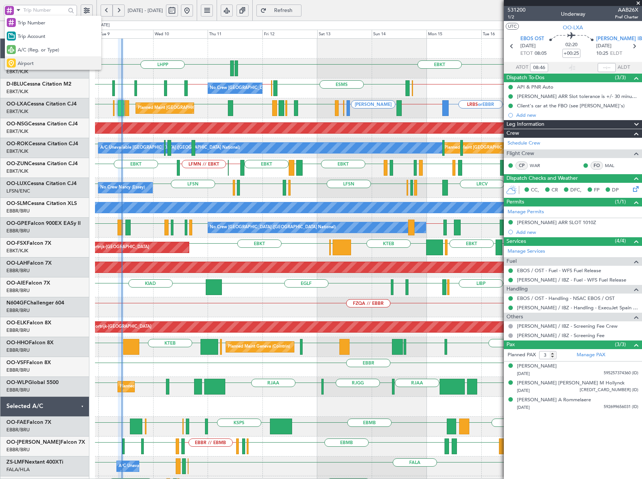
click at [40, 64] on div "Airport" at bounding box center [53, 63] width 97 height 14
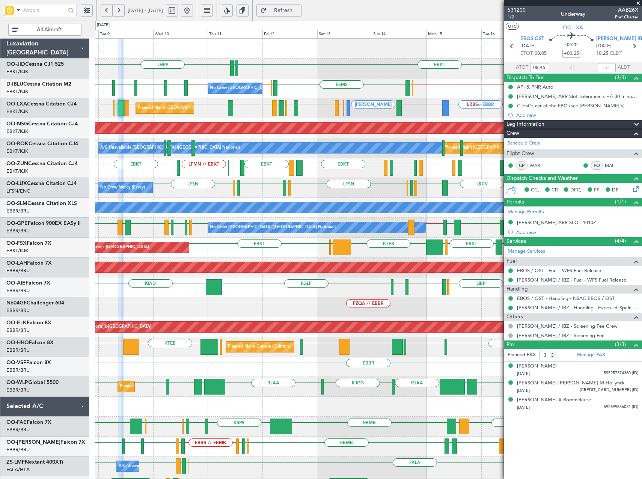
click at [43, 10] on input "text" at bounding box center [44, 10] width 42 height 11
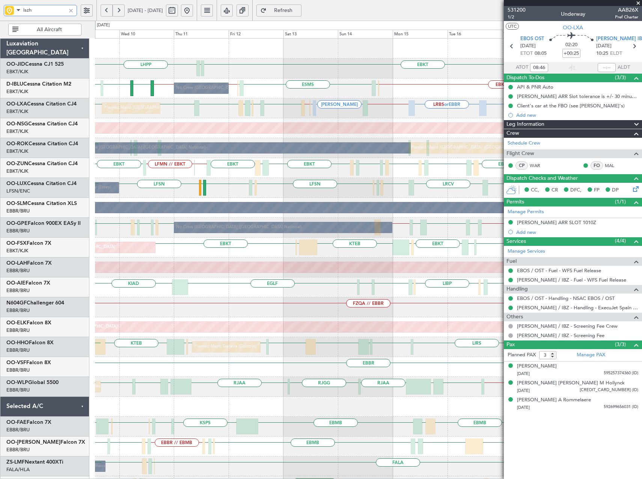
click at [408, 158] on div "LHPP EBKT EDDN EBKT // EBBR EBKT // EBBR LSZH EBOS ESMS EBOS EBBR // EBKT No Cr…" at bounding box center [368, 307] width 547 height 537
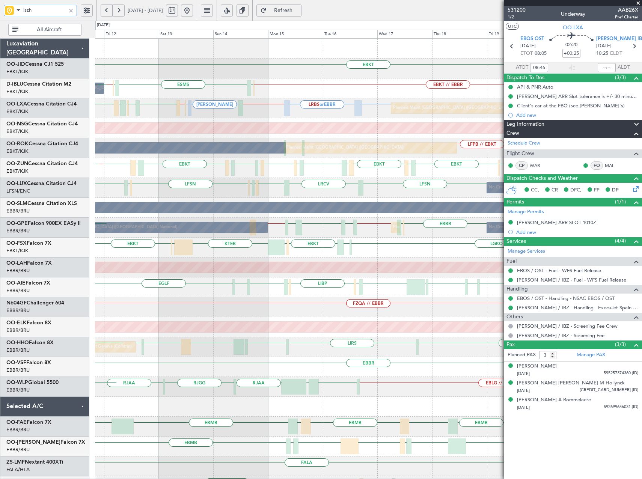
click at [286, 196] on div "EBKT EDDN LHPP No Crew Brussels (Brussels National) EBKT // EBBR EBOS ESMS EBOS…" at bounding box center [368, 307] width 547 height 537
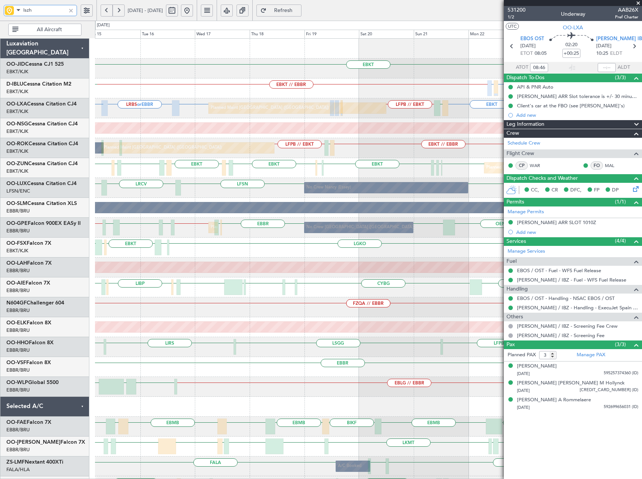
click at [312, 199] on div "EBKT EBKT // EBBR EBKT LIRQ or EBKT EBOS A/C Unavailable Brussels (Brussels Nat…" at bounding box center [368, 297] width 547 height 517
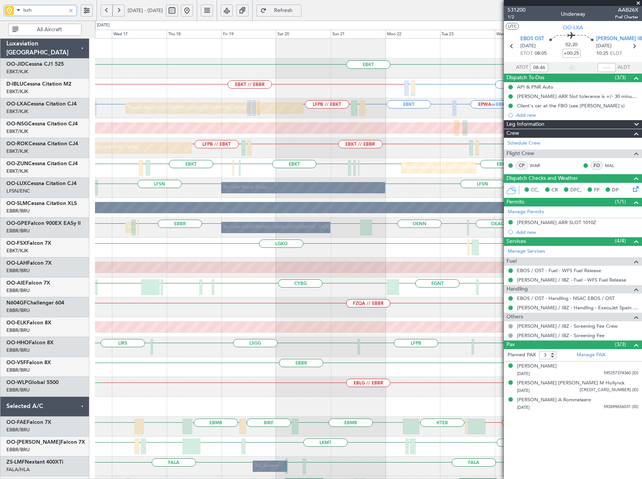
click at [312, 200] on div "EBKT EBKT // EBBR EBKT LIRQ or EBKT A/C Unavailable Brussels (Brussels National…" at bounding box center [368, 297] width 547 height 517
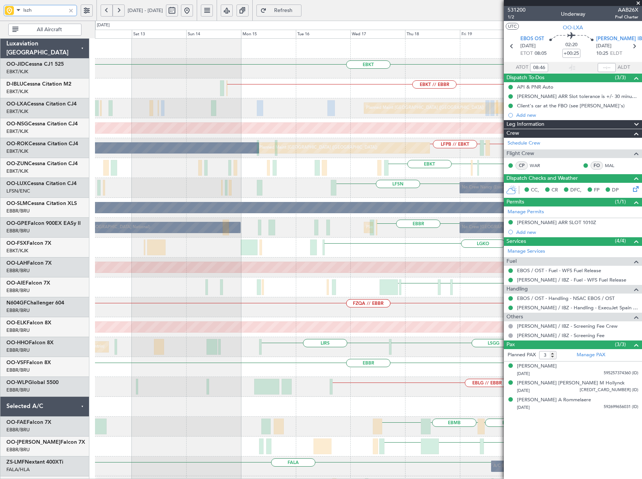
click at [486, 246] on div "EBKT EBKT // EBBR No Crew Brussels (Brussels National) LIRQ or EBKT EBKT EBKT L…" at bounding box center [368, 297] width 547 height 517
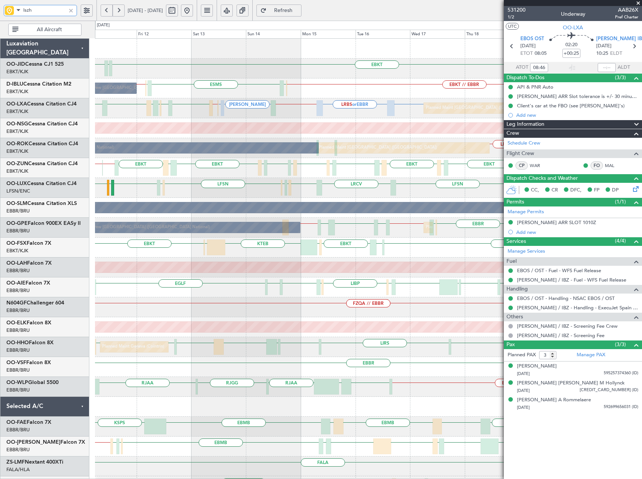
type input "lszh"
click at [70, 8] on div at bounding box center [71, 10] width 8 height 8
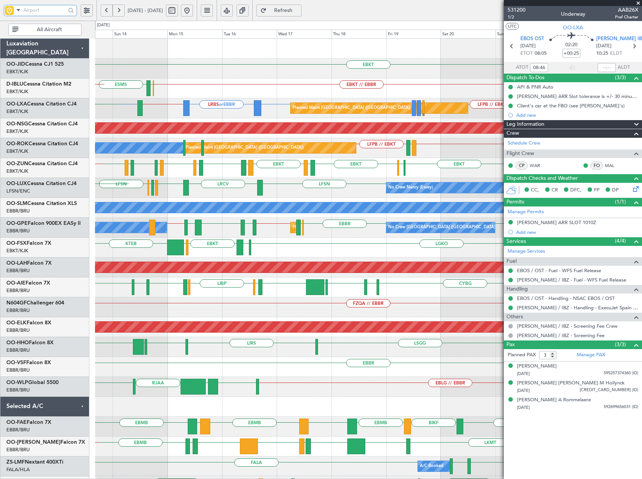
click at [220, 212] on div "A/C Unavailable [GEOGRAPHIC_DATA]" at bounding box center [369, 207] width 1640 height 11
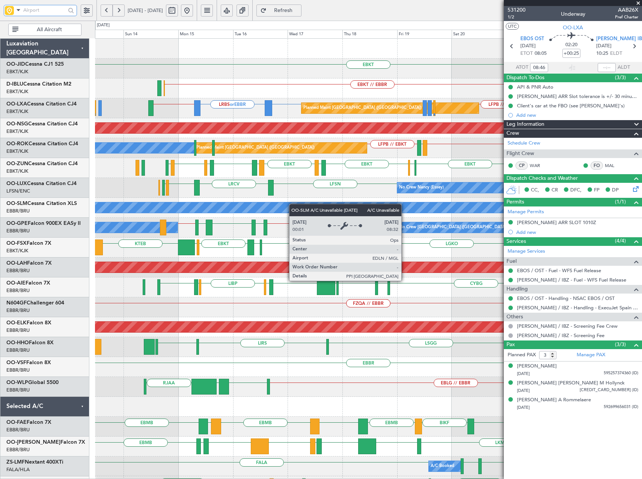
click at [308, 206] on div "EBKT EBKT // EBBR EBKT LIRQ or EBKT No Crew Brussels (Brussels National) Planne…" at bounding box center [368, 297] width 547 height 517
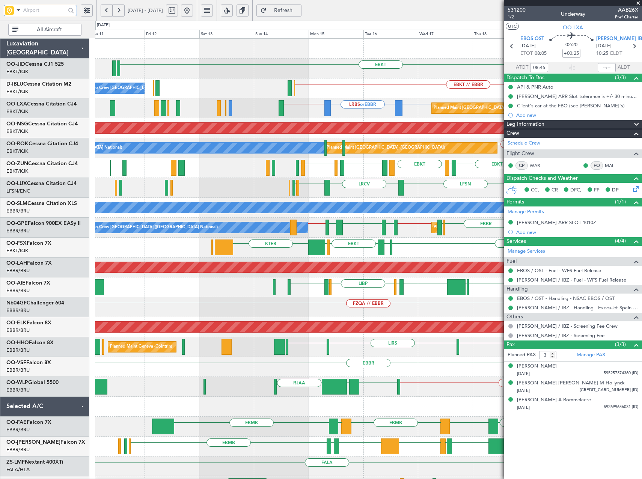
click at [376, 215] on div "EBKT EBKT // EBBR No Crew Brussels (Brussels National) LIRQ or EBKT EBKT Planne…" at bounding box center [368, 297] width 547 height 517
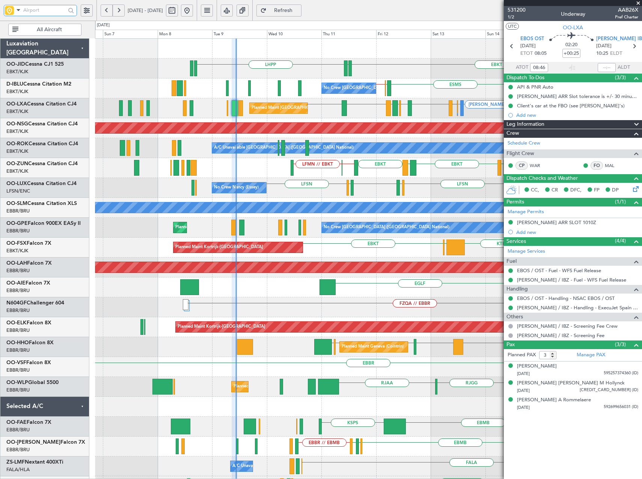
click at [384, 165] on div "LHPP EBKT EDDN ESMS EBOS EBBR // EBKT No Crew Brussels (Brussels National) EBOS…" at bounding box center [368, 297] width 547 height 517
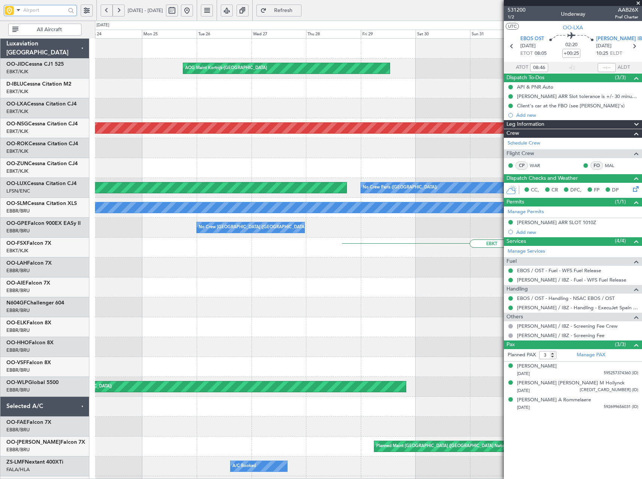
click at [642, 214] on html "06 Sep 2025 - 16 Sep 2025 Refresh Quick Links All Aircraft Planned Maint Kortri…" at bounding box center [321, 239] width 642 height 479
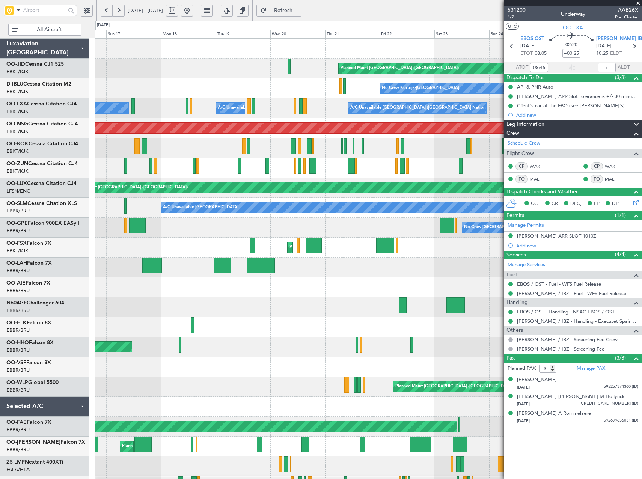
type input "11:10"
